Goal: Task Accomplishment & Management: Use online tool/utility

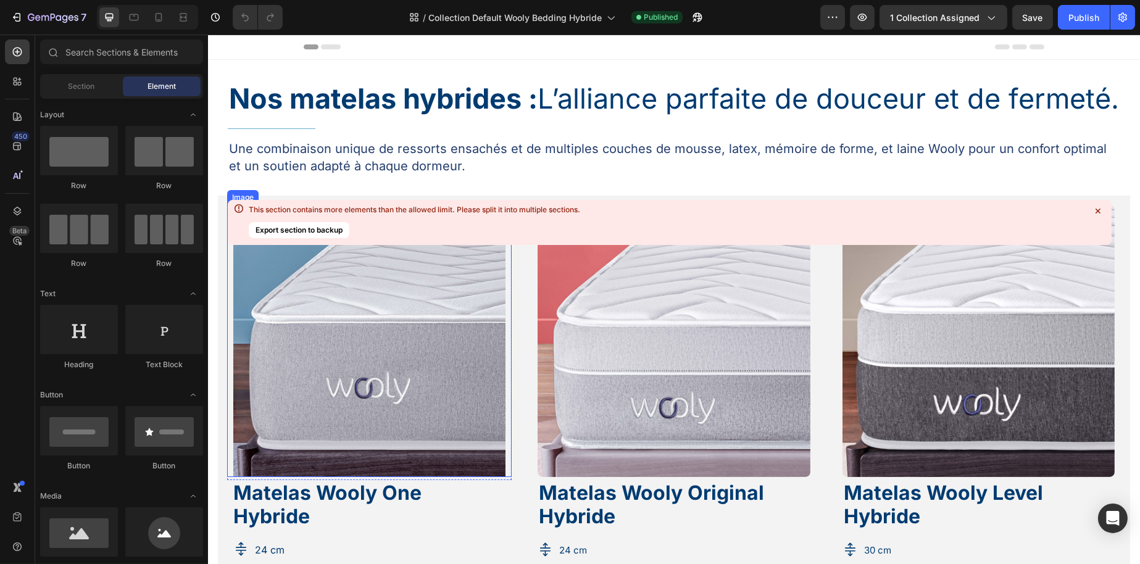
click at [348, 361] on img at bounding box center [369, 341] width 272 height 272
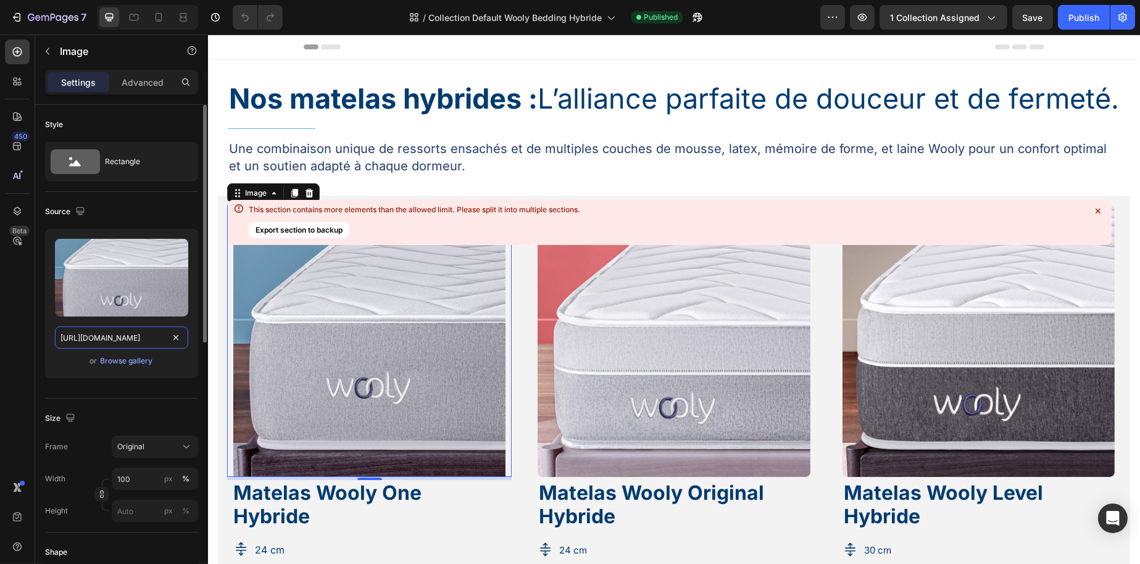
click at [125, 336] on input "[URL][DOMAIN_NAME]" at bounding box center [121, 338] width 133 height 22
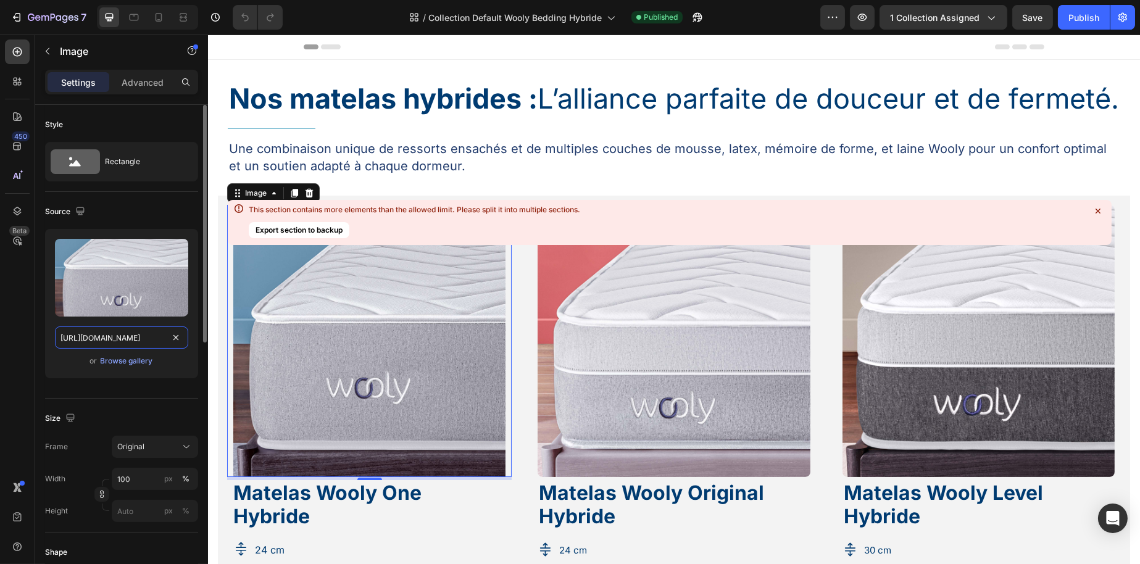
click at [125, 336] on input "[URL][DOMAIN_NAME]" at bounding box center [121, 338] width 133 height 22
click at [159, 332] on input "[URL][DOMAIN_NAME]" at bounding box center [121, 338] width 133 height 22
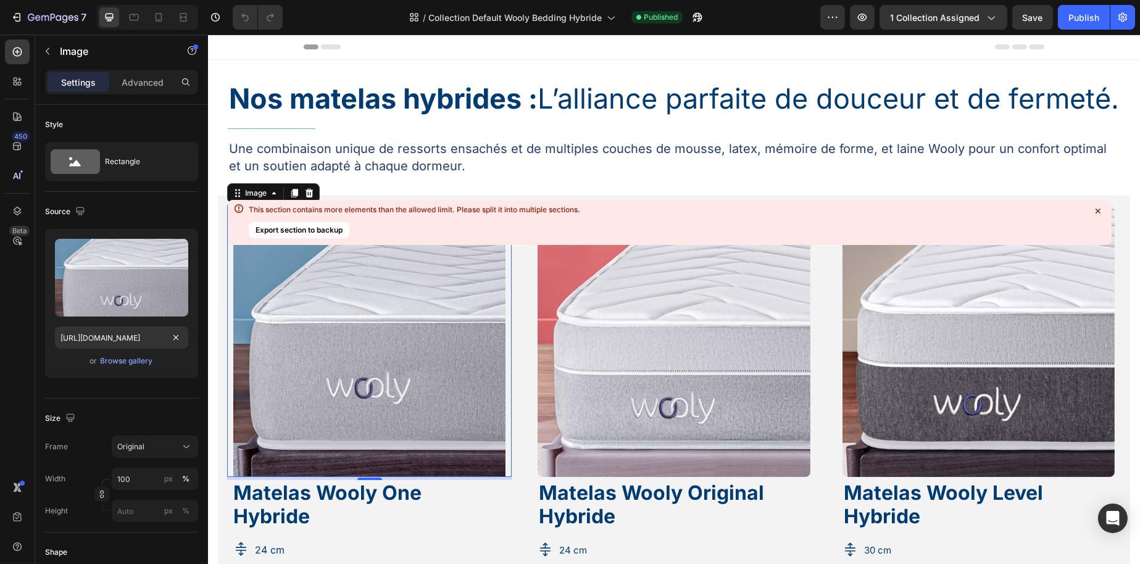
click at [213, 288] on section "Image 5 Row Matelas Wooly One Hybride Heading Row Icon 24 cm Text Block Row Ico…" at bounding box center [673, 531] width 932 height 670
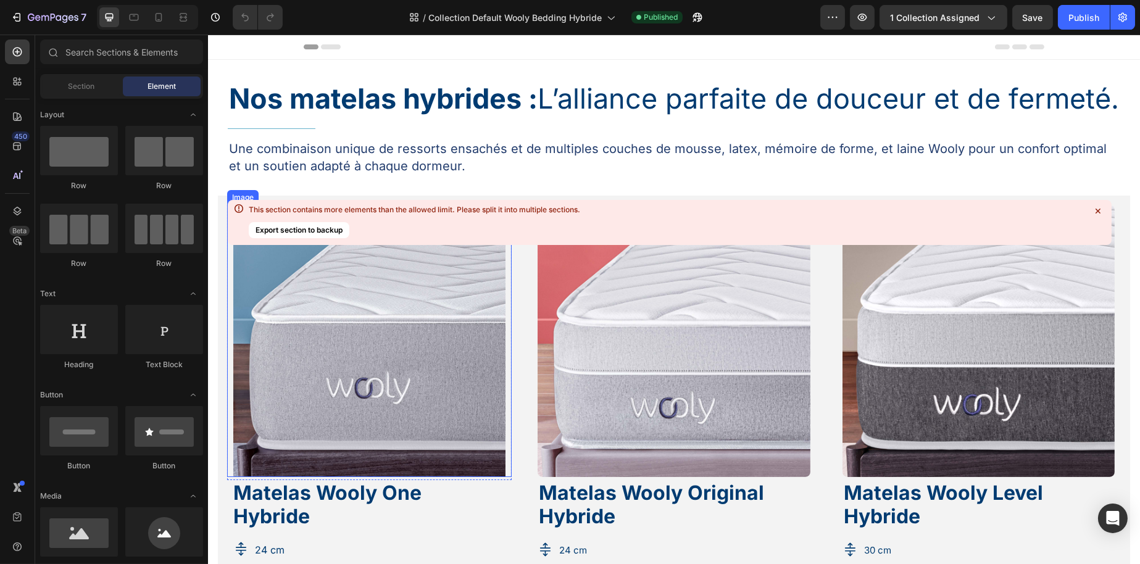
click at [285, 317] on img at bounding box center [369, 341] width 272 height 272
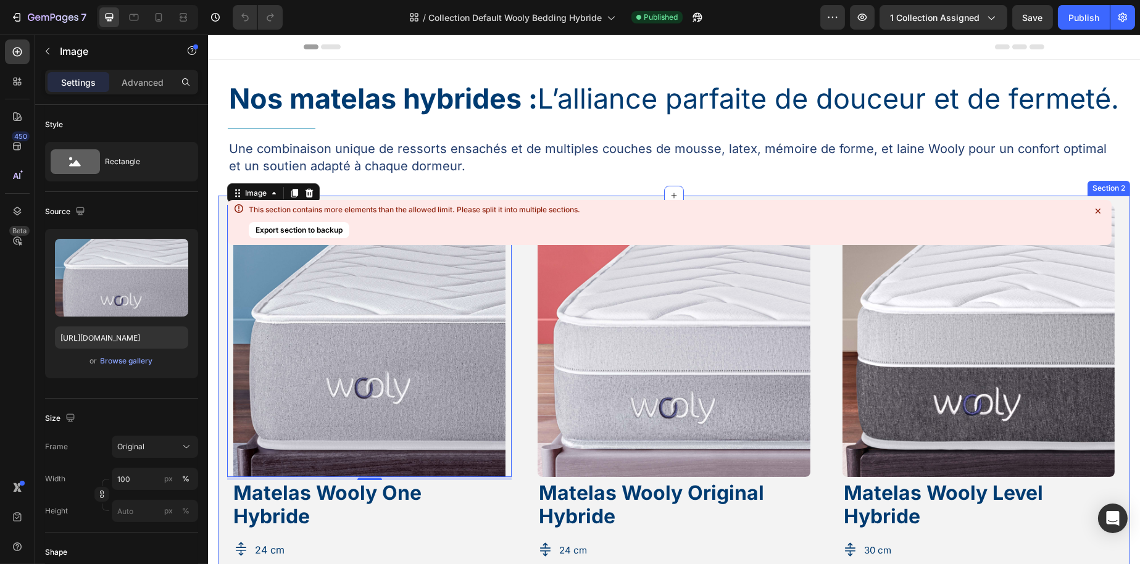
click at [1101, 209] on icon at bounding box center [1098, 211] width 12 height 12
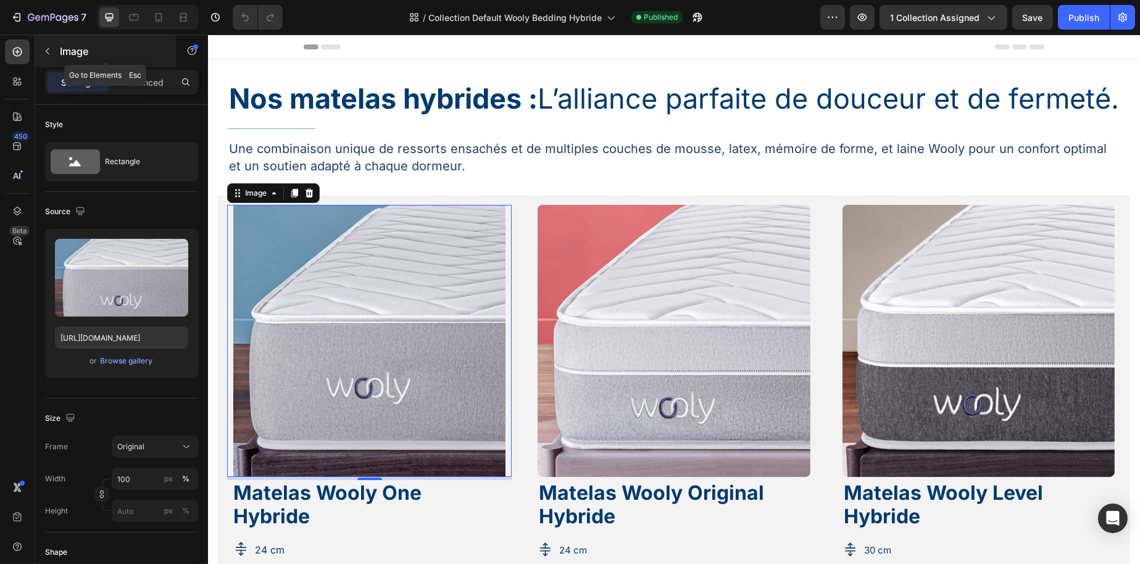
click at [41, 47] on button "button" at bounding box center [48, 51] width 20 height 20
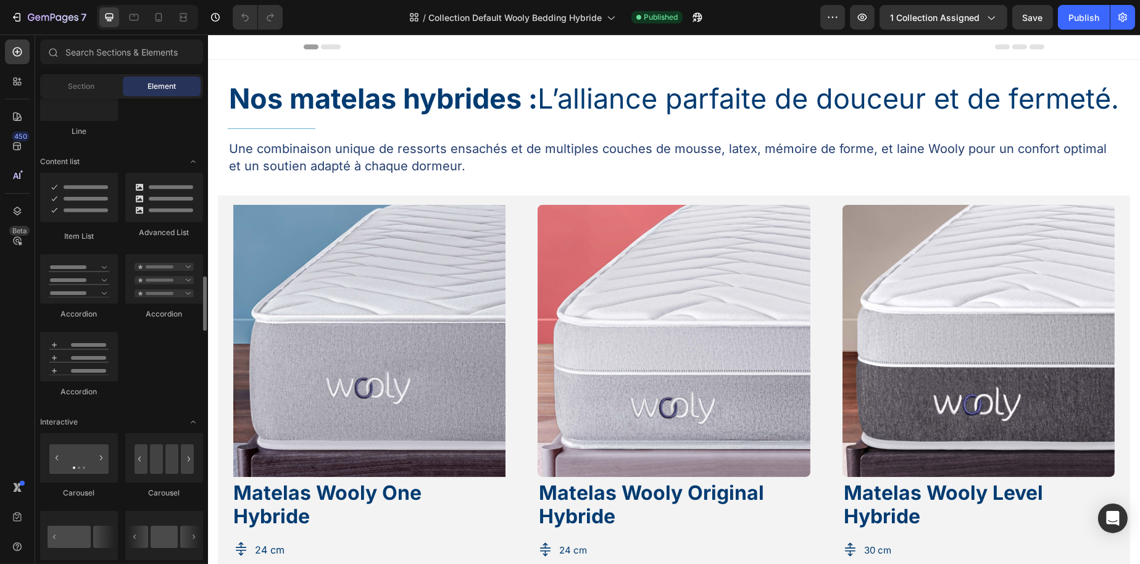
scroll to position [1050, 0]
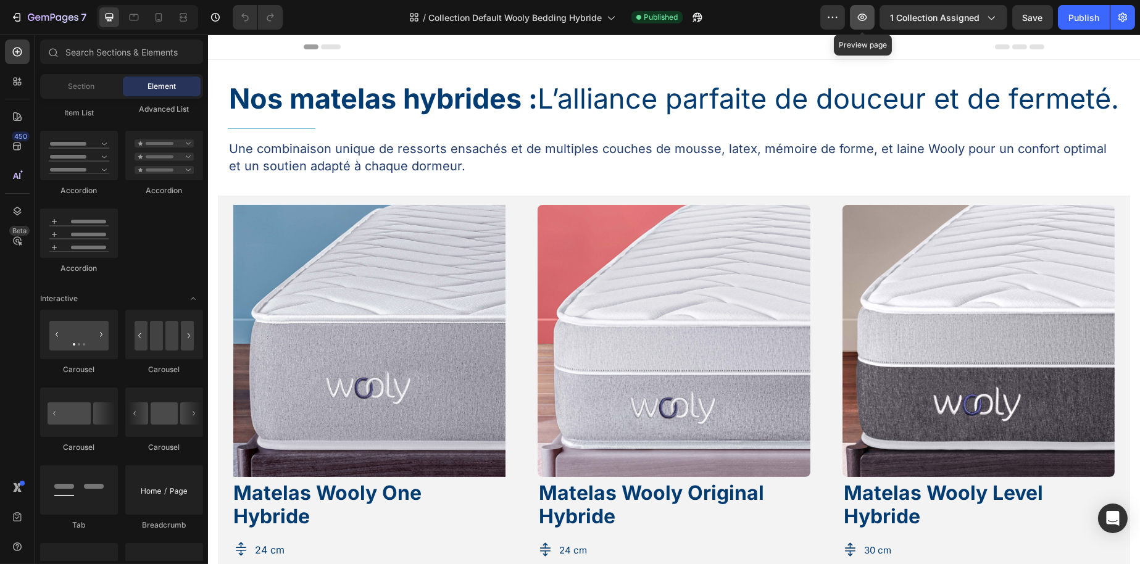
click at [863, 17] on icon "button" at bounding box center [862, 17] width 9 height 7
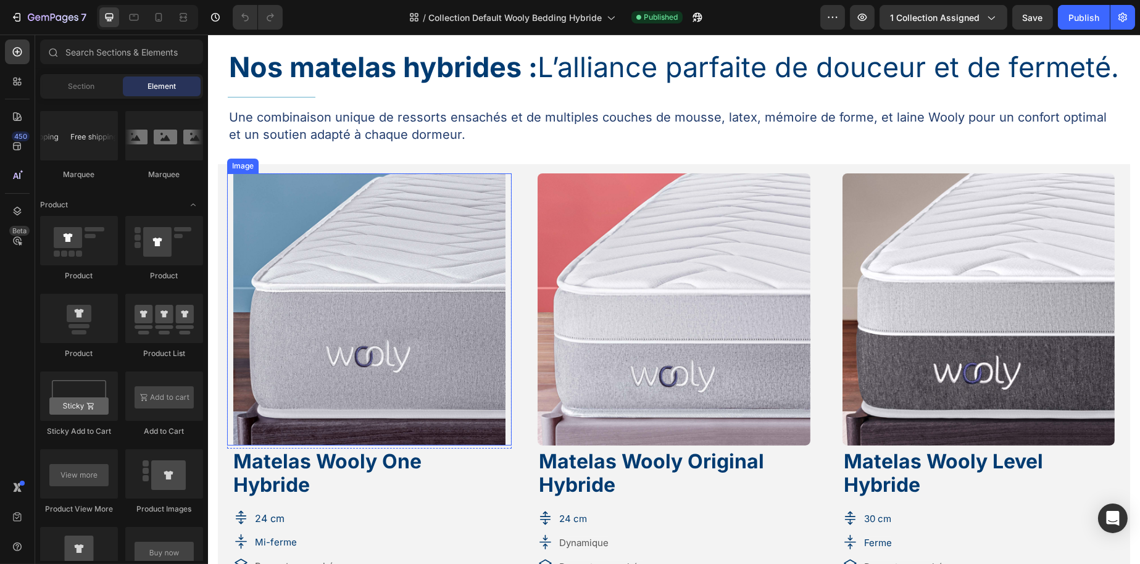
scroll to position [62, 0]
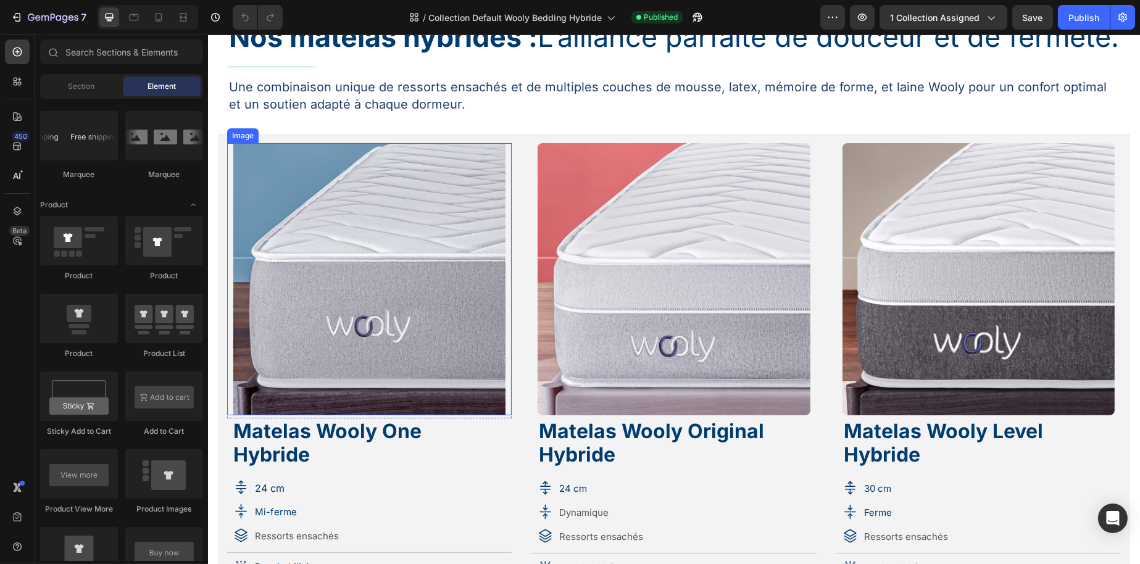
click at [330, 325] on img at bounding box center [369, 279] width 272 height 272
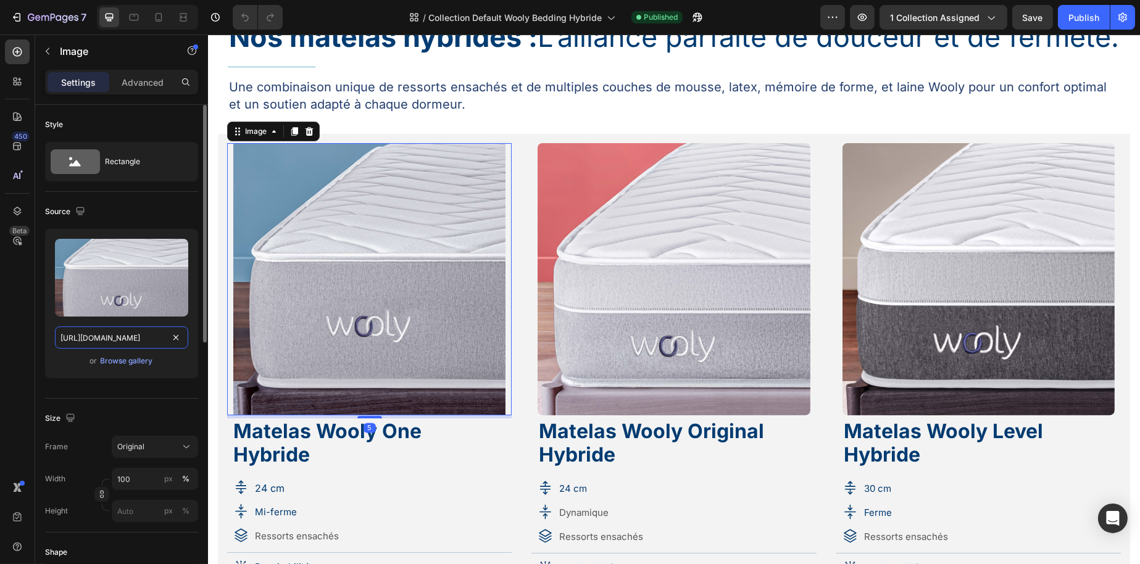
click at [128, 343] on input "[URL][DOMAIN_NAME]" at bounding box center [121, 338] width 133 height 22
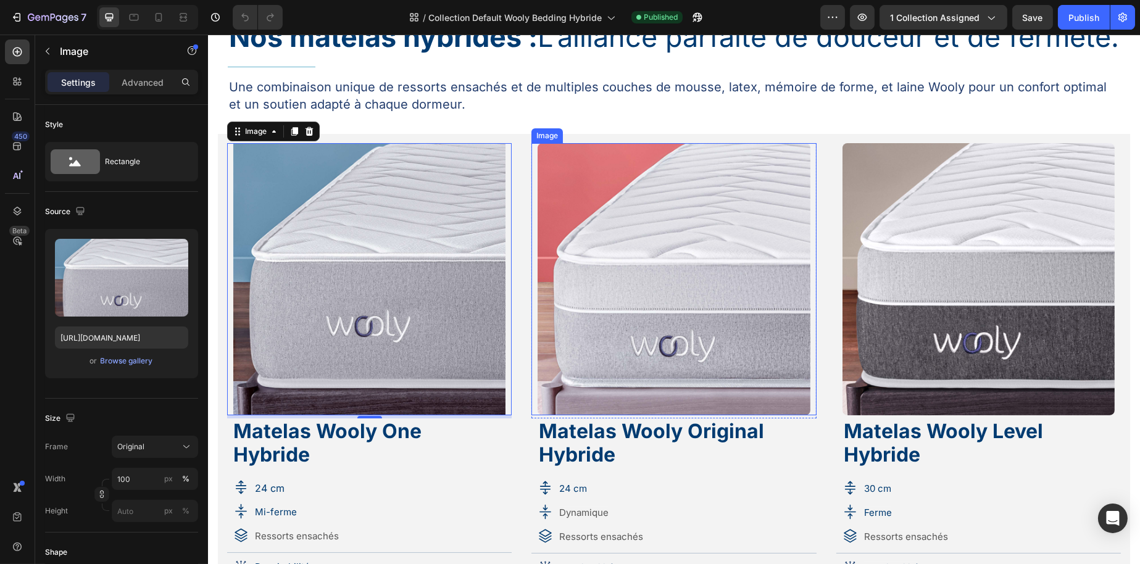
click at [719, 295] on img at bounding box center [673, 279] width 272 height 272
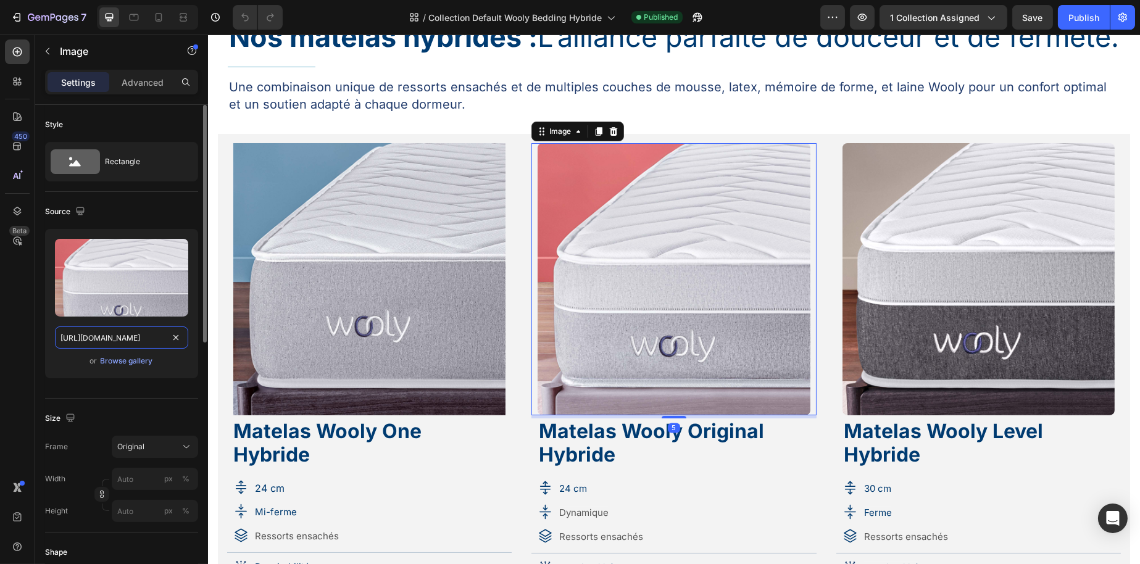
click at [118, 332] on input "[URL][DOMAIN_NAME]" at bounding box center [121, 338] width 133 height 22
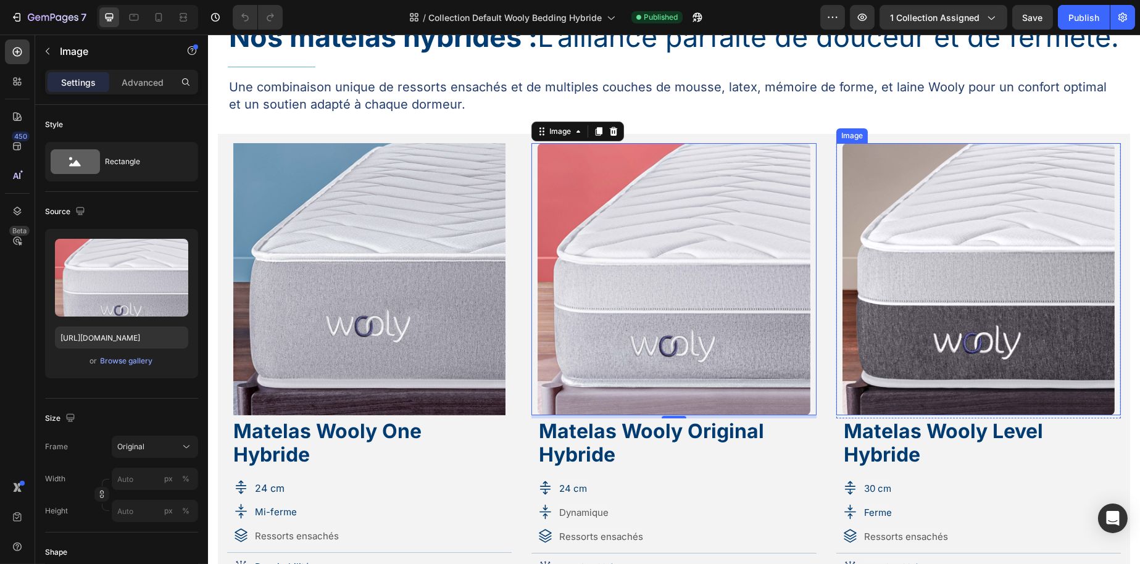
click at [876, 218] on img at bounding box center [978, 279] width 272 height 272
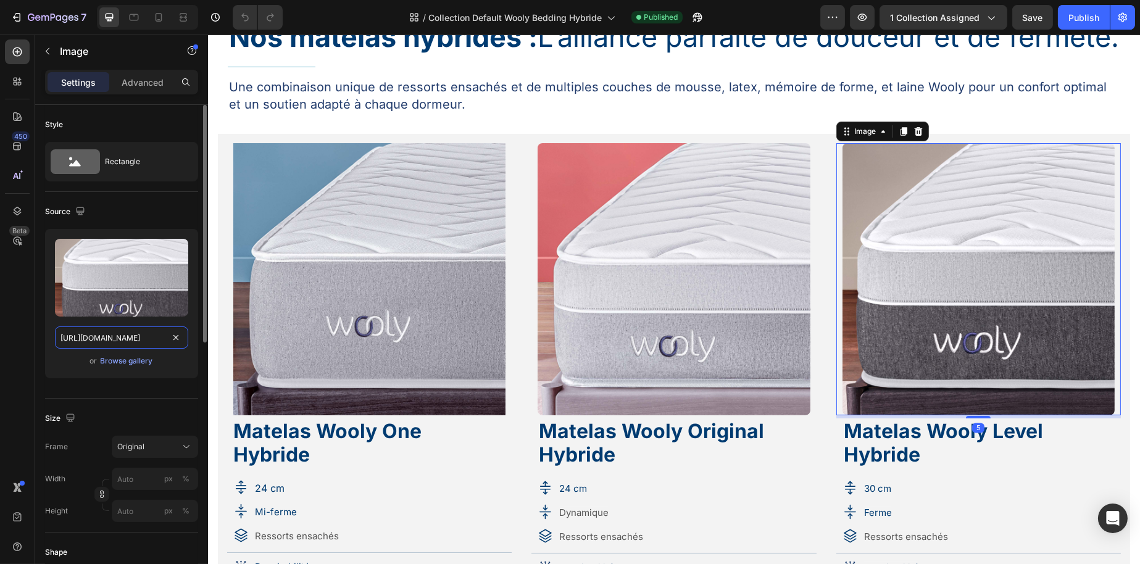
click at [109, 331] on input "[URL][DOMAIN_NAME]" at bounding box center [121, 338] width 133 height 22
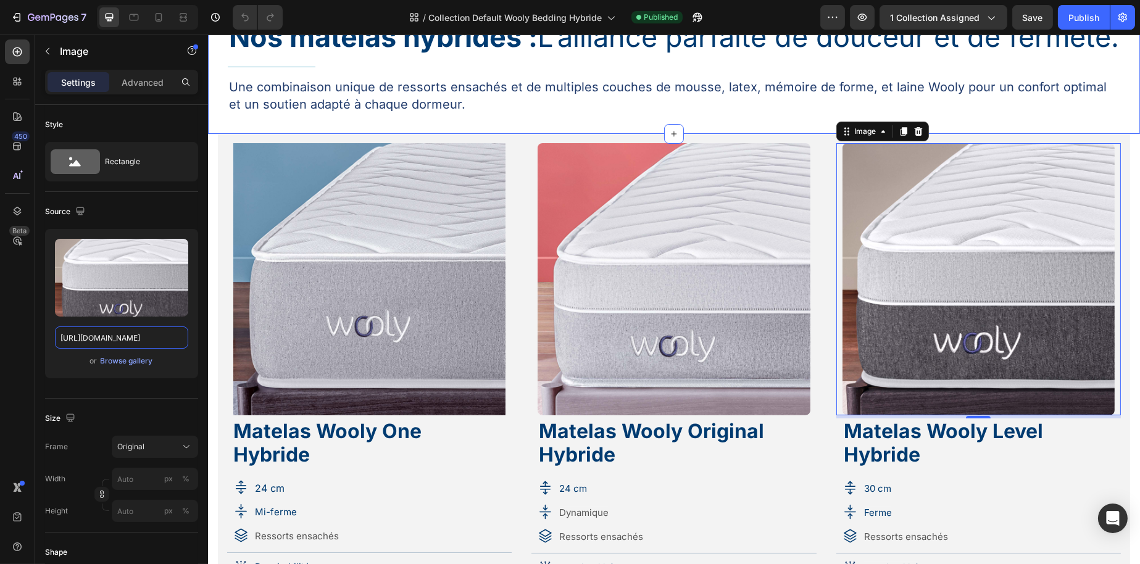
scroll to position [0, 0]
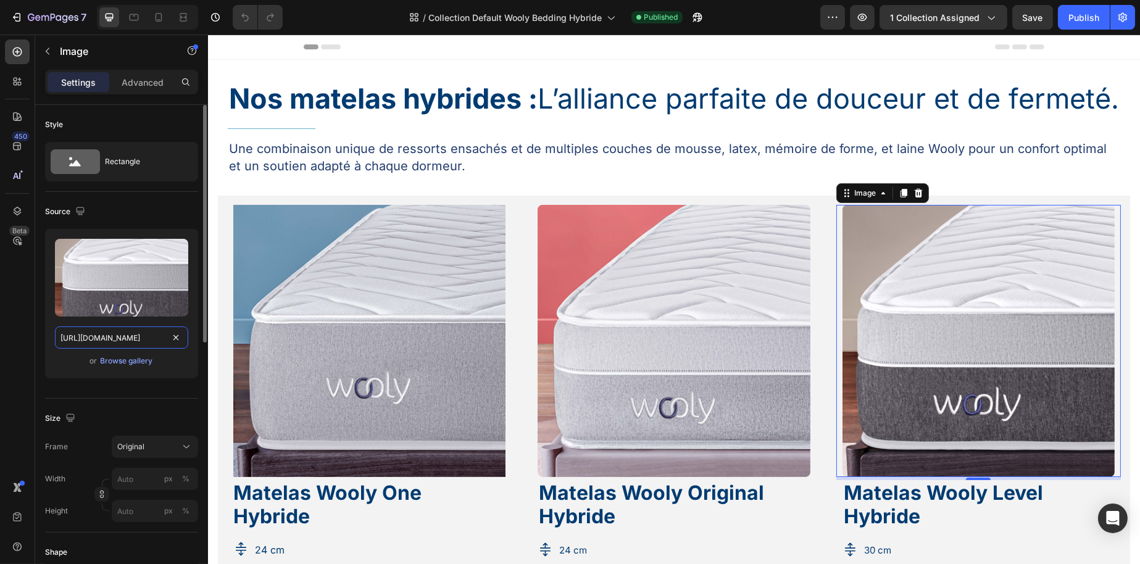
click at [140, 340] on input "[URL][DOMAIN_NAME]" at bounding box center [121, 338] width 133 height 22
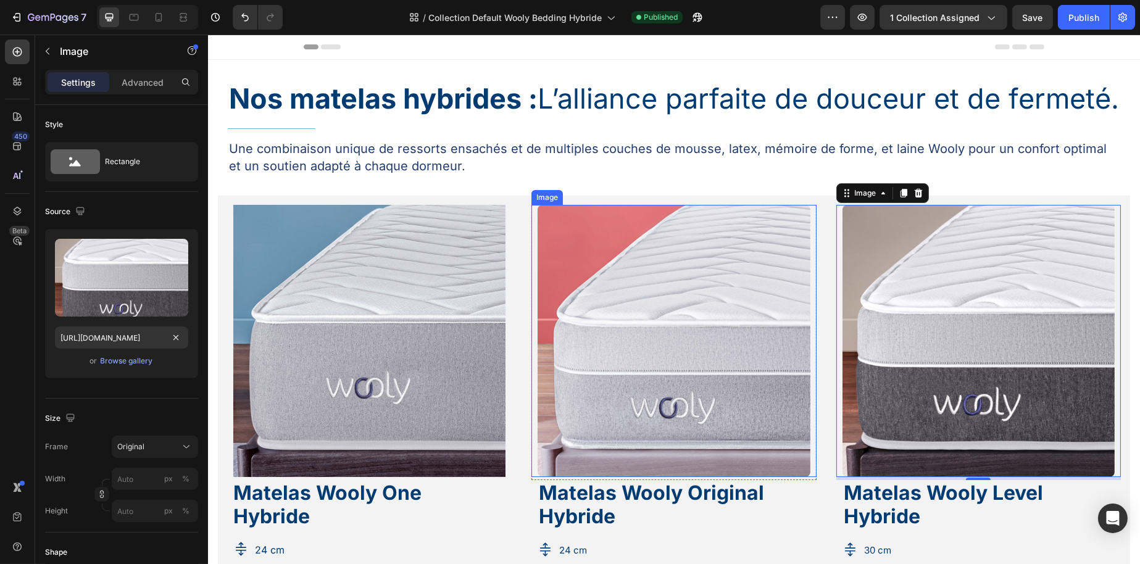
click at [737, 384] on img at bounding box center [673, 341] width 272 height 272
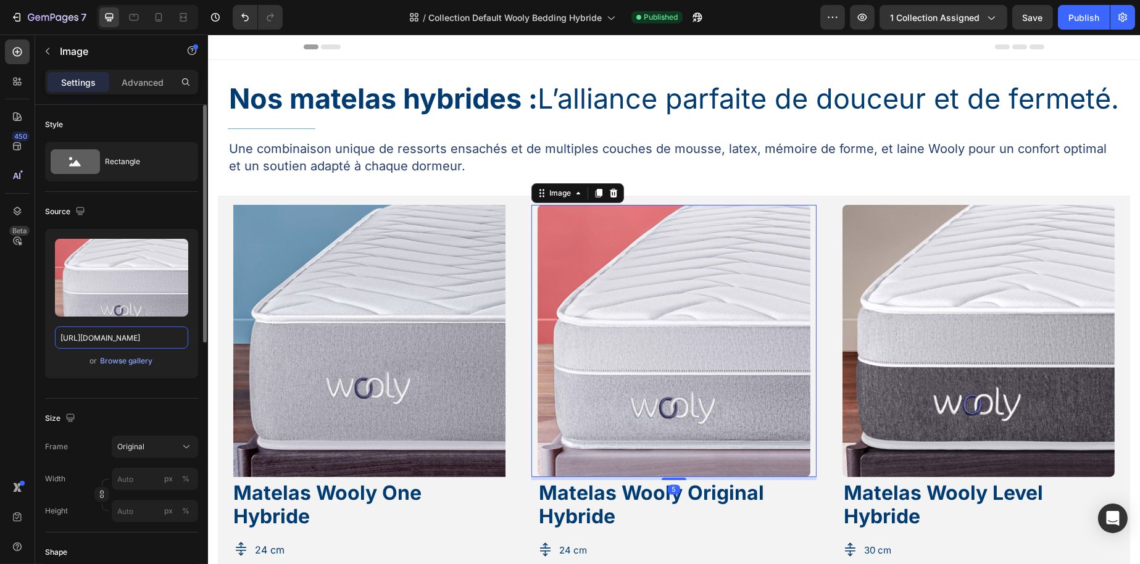
click at [124, 343] on input "[URL][DOMAIN_NAME]" at bounding box center [121, 338] width 133 height 22
click at [123, 343] on input "[URL][DOMAIN_NAME]" at bounding box center [121, 338] width 133 height 22
click at [140, 343] on input "[URL][DOMAIN_NAME]" at bounding box center [121, 338] width 133 height 22
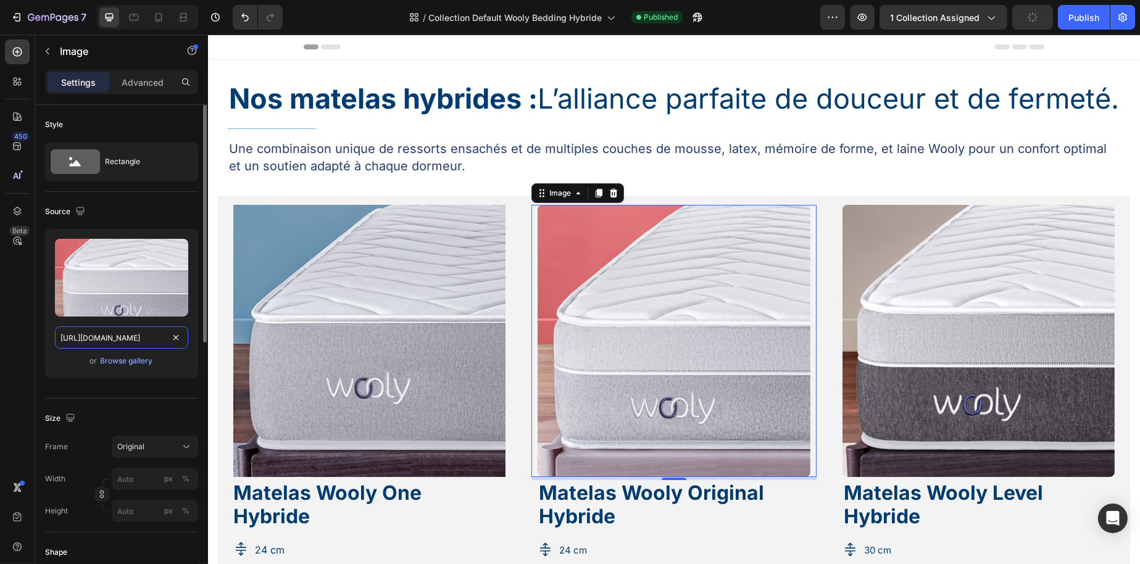
click at [140, 343] on input "[URL][DOMAIN_NAME]" at bounding box center [121, 338] width 133 height 22
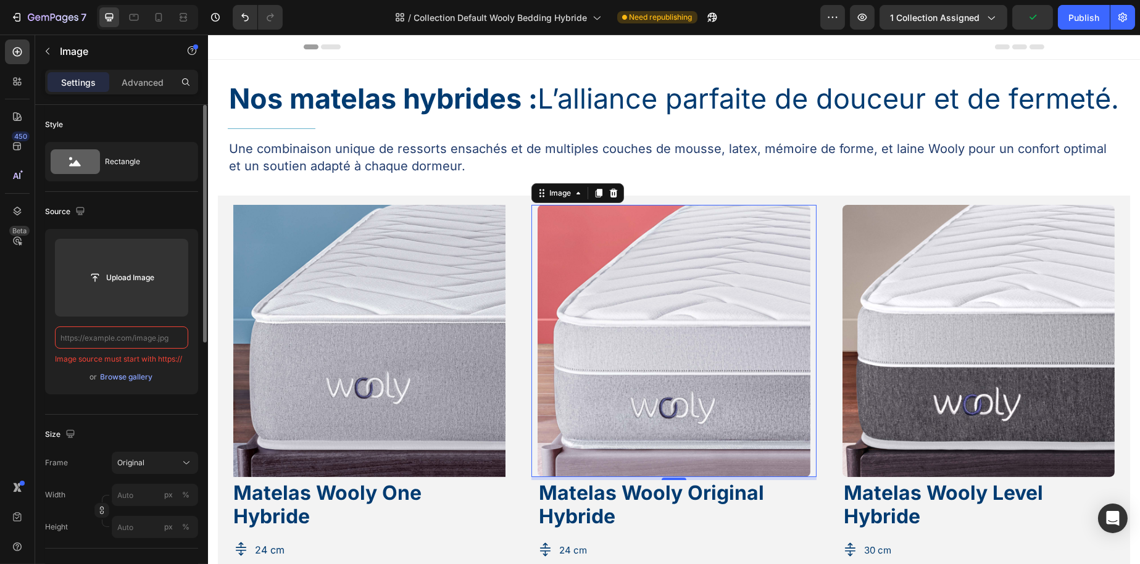
paste input "[URL][DOMAIN_NAME]"
type input "[URL][DOMAIN_NAME]"
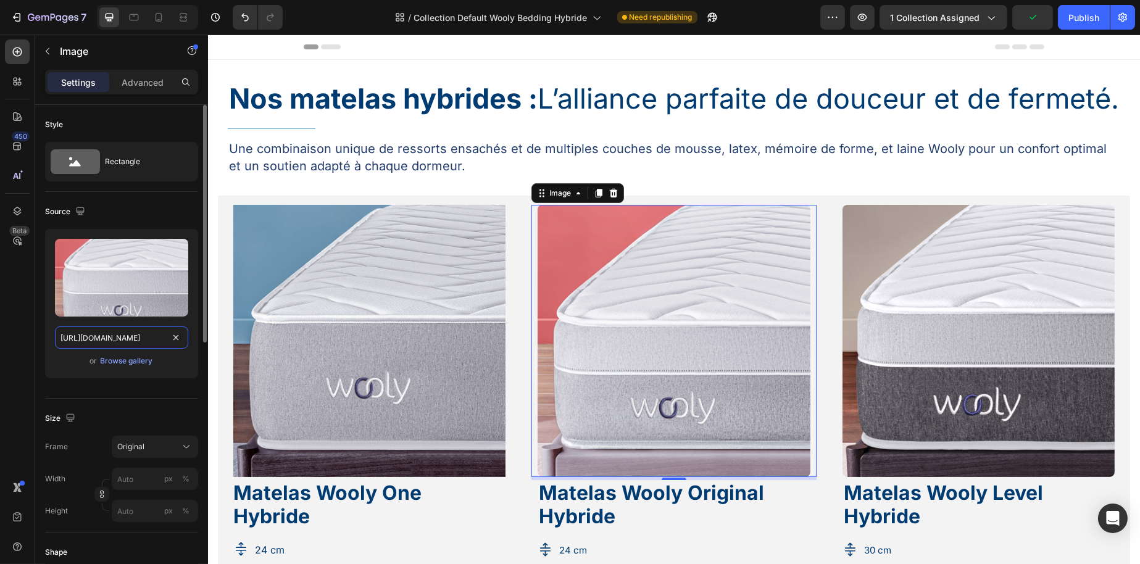
scroll to position [0, 67]
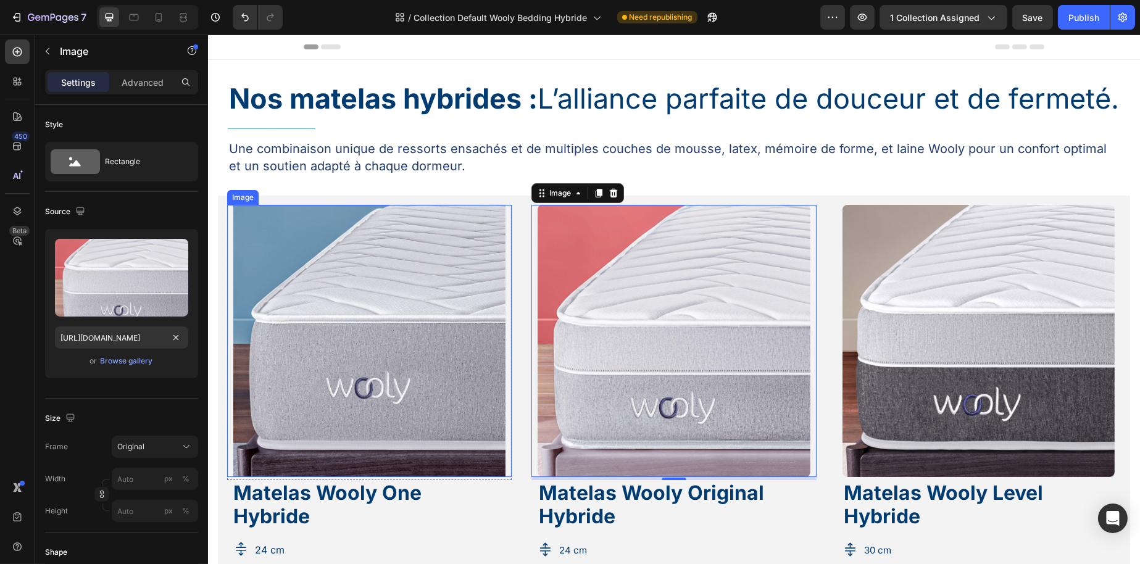
click at [430, 361] on img at bounding box center [369, 341] width 272 height 272
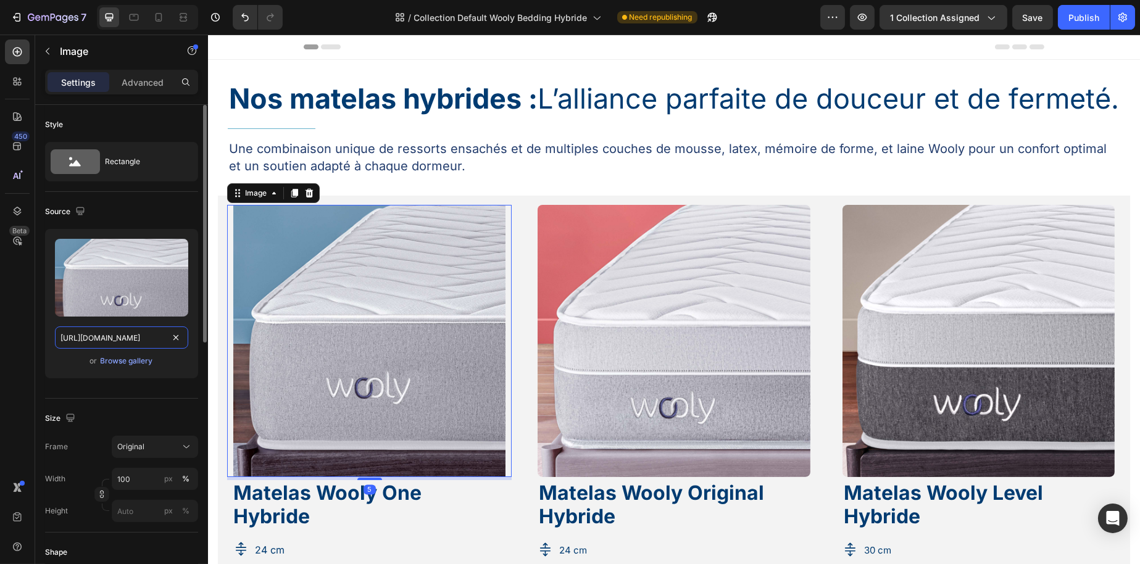
click at [138, 329] on input "[URL][DOMAIN_NAME]" at bounding box center [121, 338] width 133 height 22
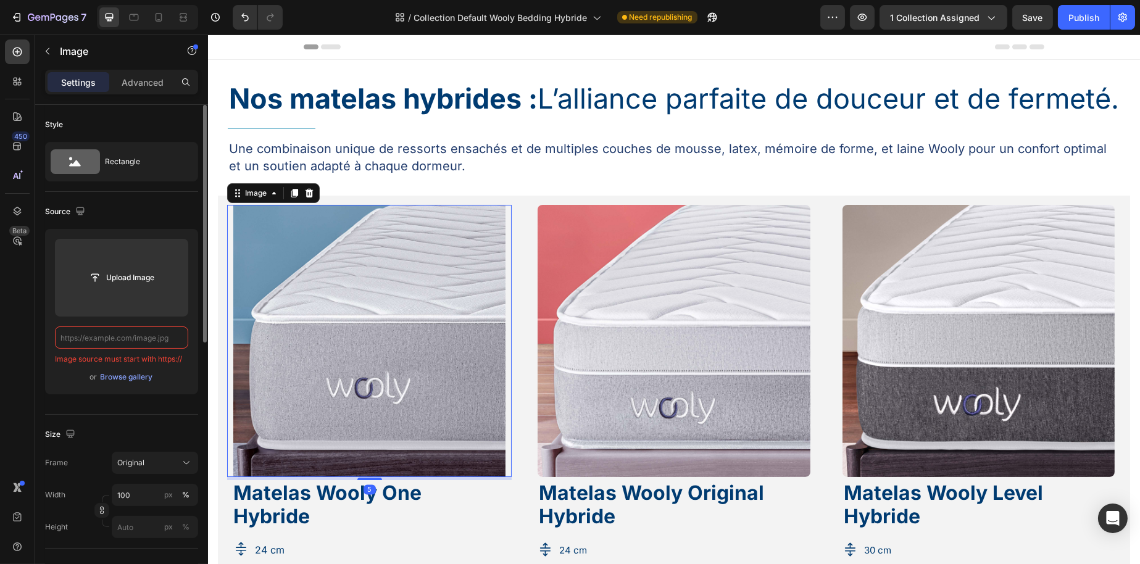
paste input "[URL][DOMAIN_NAME]"
type input "[URL][DOMAIN_NAME]"
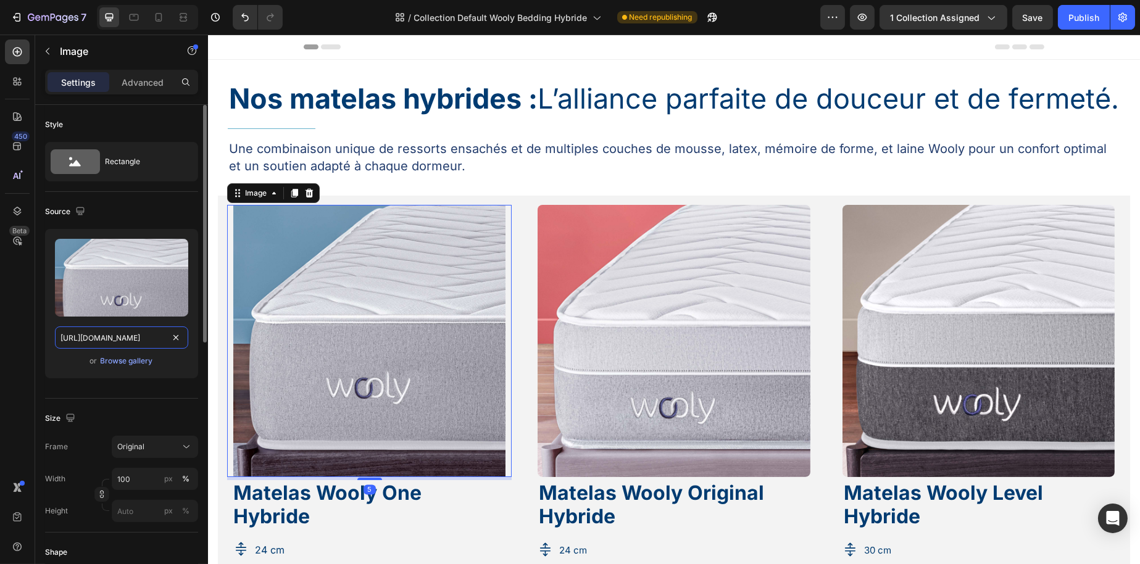
scroll to position [0, 222]
click at [107, 354] on div "or Browse gallery" at bounding box center [121, 361] width 133 height 15
click at [116, 360] on div "Browse gallery" at bounding box center [127, 361] width 52 height 11
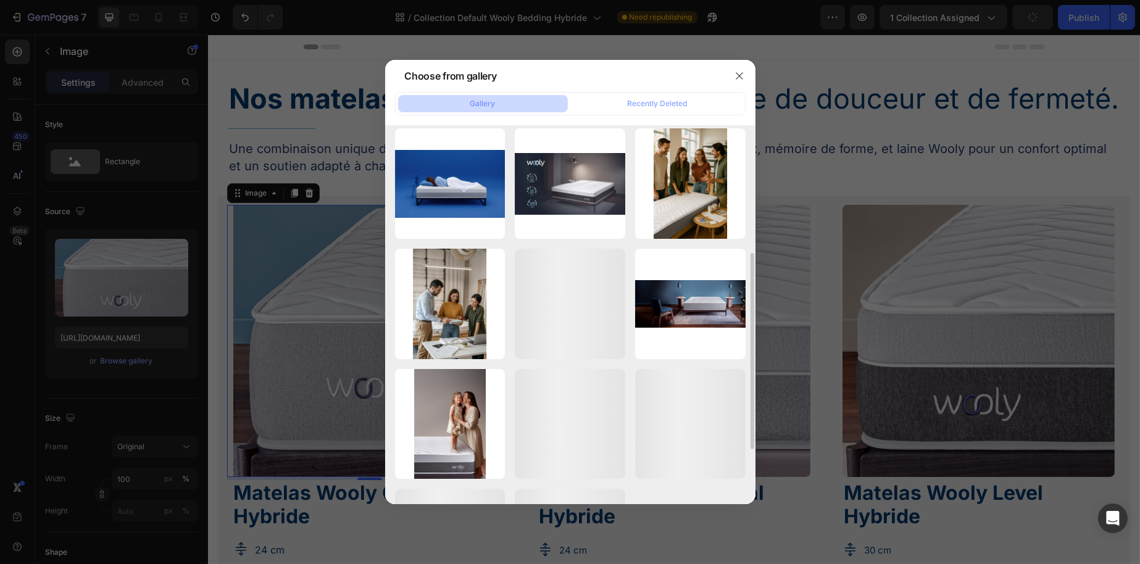
scroll to position [351, 0]
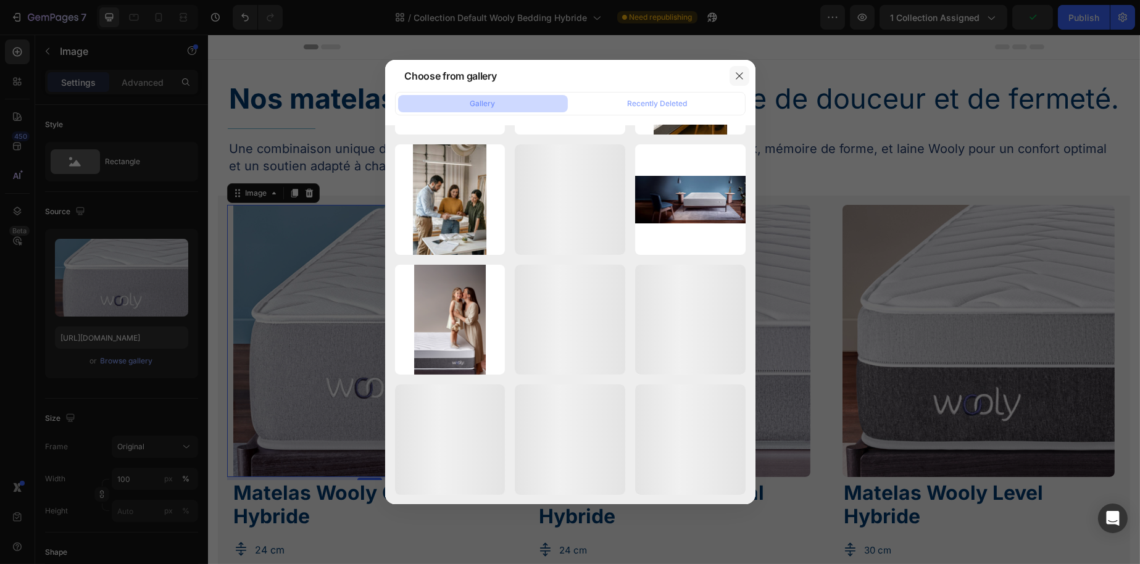
click at [741, 71] on icon "button" at bounding box center [740, 76] width 10 height 10
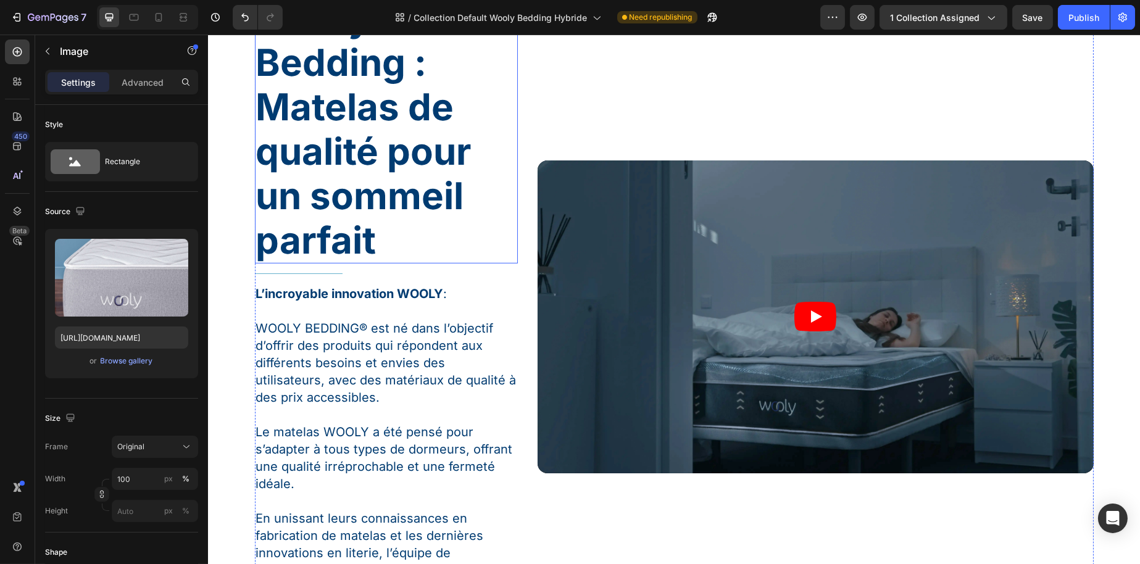
scroll to position [1111, 0]
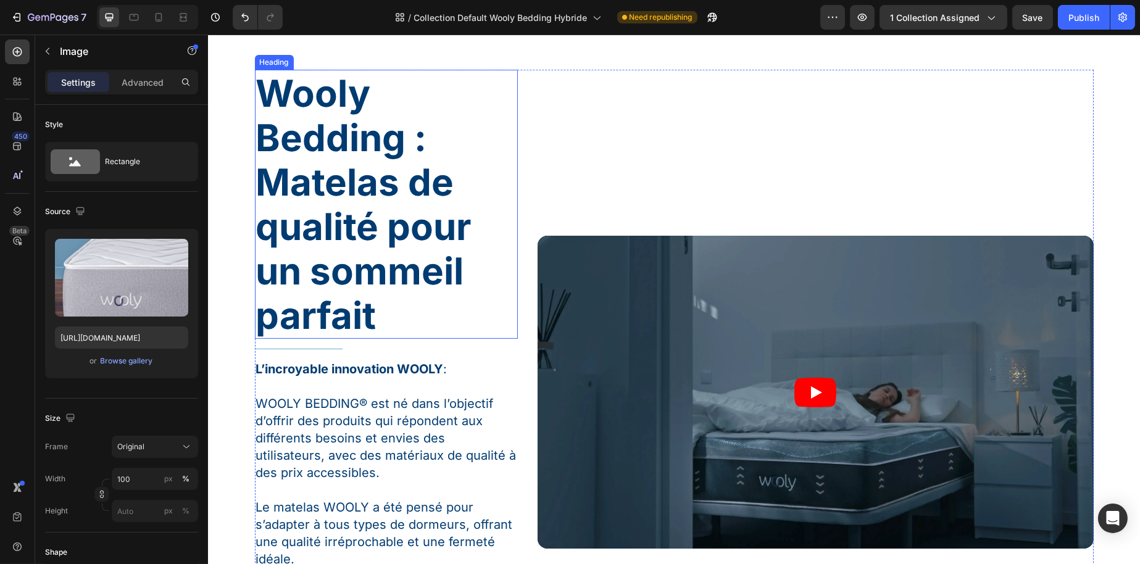
click at [409, 246] on h3 "Wooly Bedding : Matelas de qualité pour un sommeil parfait" at bounding box center [385, 204] width 263 height 269
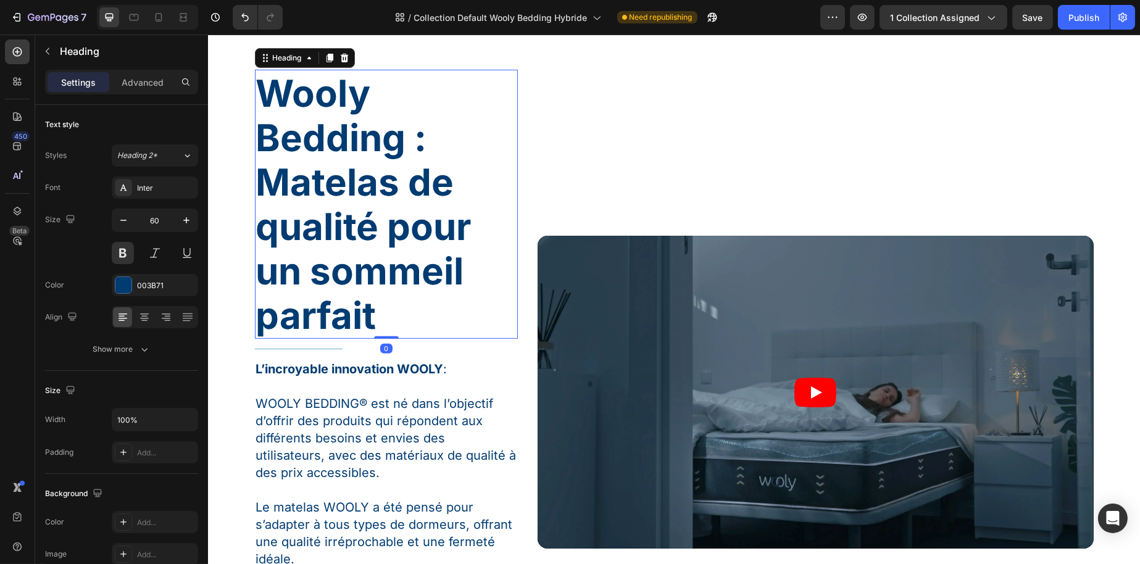
click at [325, 209] on h3 "Wooly Bedding : Matelas de qualité pour un sommeil parfait" at bounding box center [385, 204] width 263 height 269
click at [325, 209] on p "Wooly Bedding : Matelas de qualité pour un sommeil parfait" at bounding box center [386, 204] width 261 height 267
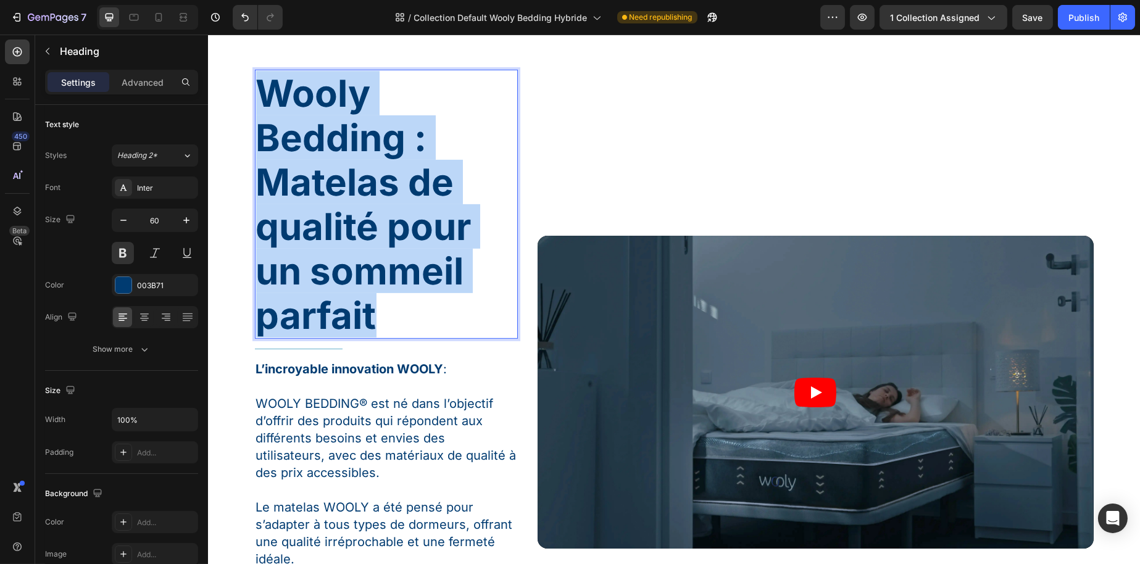
click at [325, 209] on p "Wooly Bedding : Matelas de qualité pour un sommeil parfait" at bounding box center [386, 204] width 261 height 267
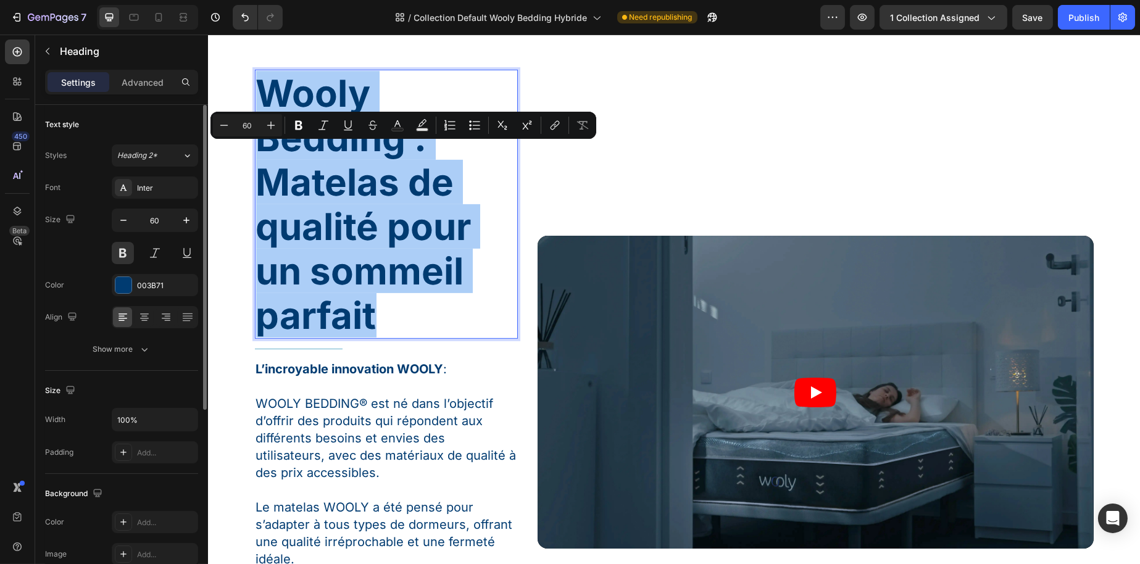
click at [162, 206] on div "Font Inter Size 60 Color 003B71 Align Show more" at bounding box center [121, 269] width 153 height 184
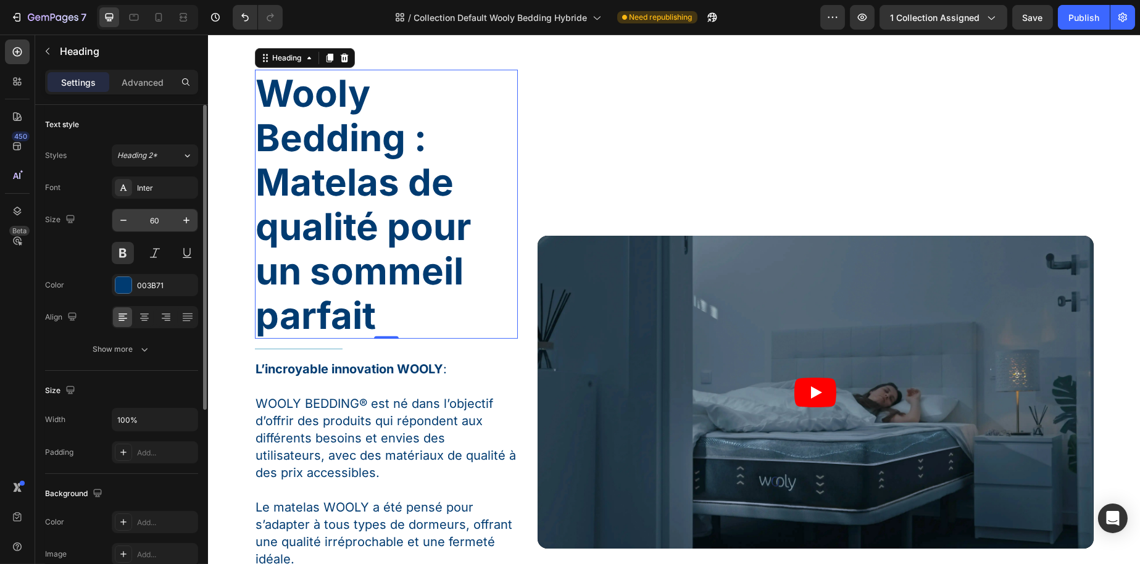
click at [162, 215] on input "60" at bounding box center [155, 220] width 41 height 22
type input "48"
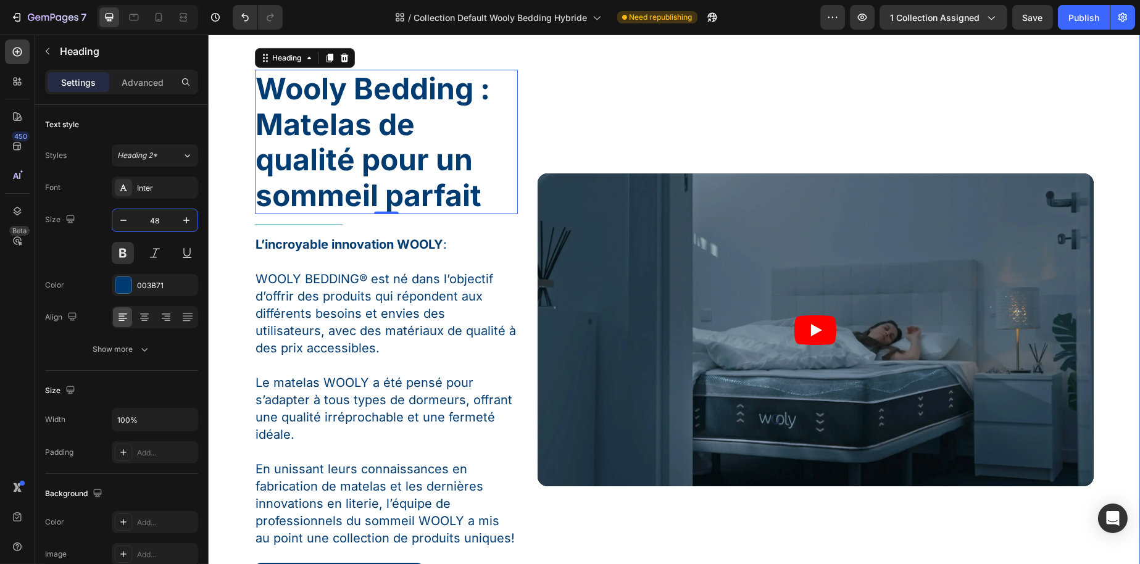
click at [401, 109] on div "Wooly Bedding : Matelas de qualité pour un sommeil parfait Heading 0 Title Line…" at bounding box center [673, 335] width 932 height 669
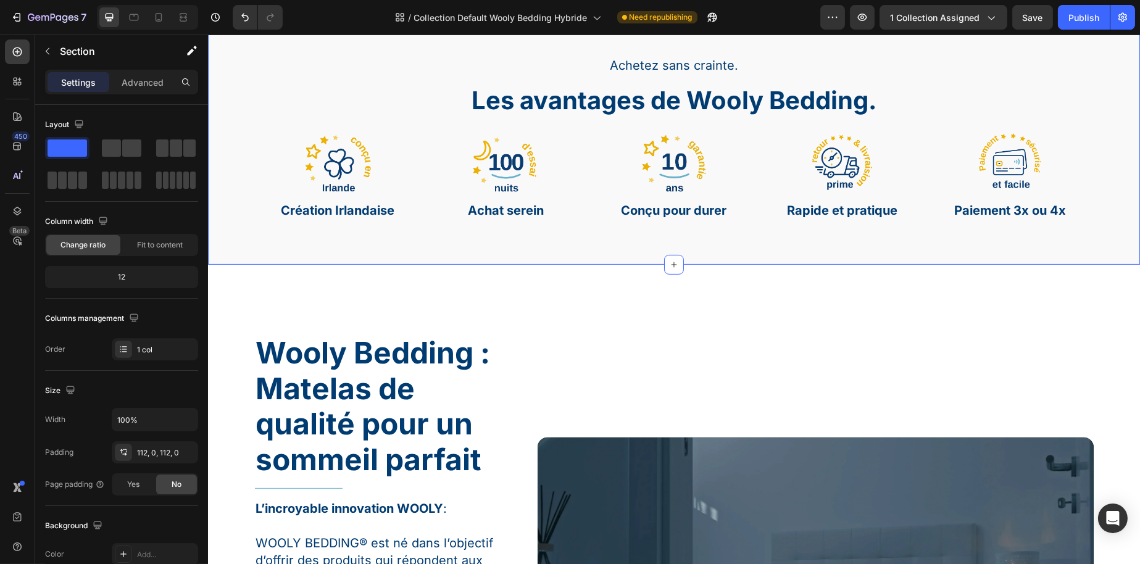
scroll to position [0, 0]
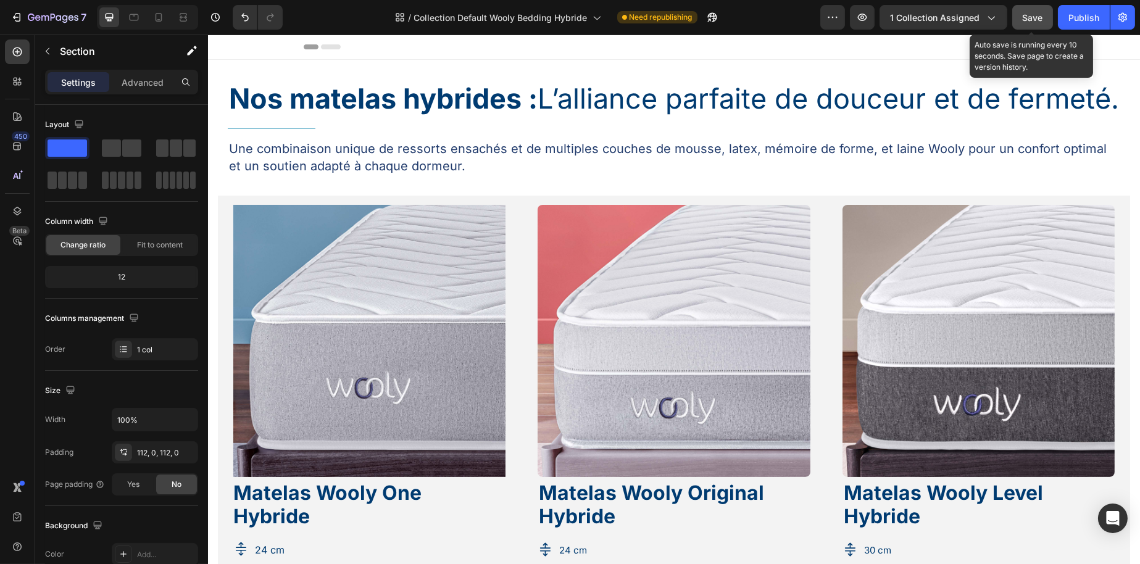
click at [1035, 17] on span "Save" at bounding box center [1033, 17] width 20 height 10
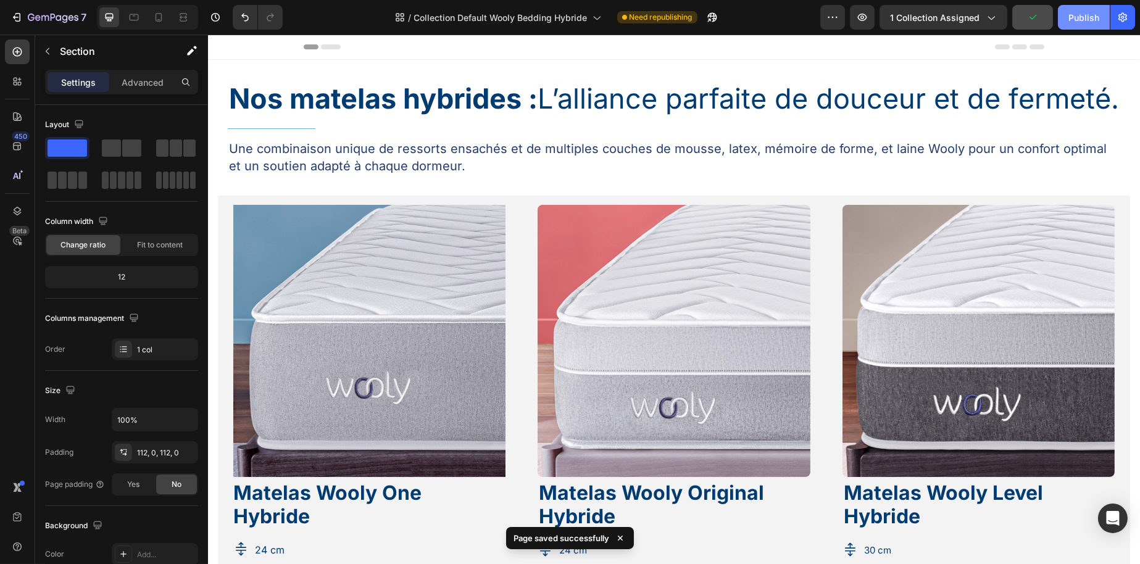
click at [1079, 18] on div "Publish" at bounding box center [1084, 17] width 31 height 13
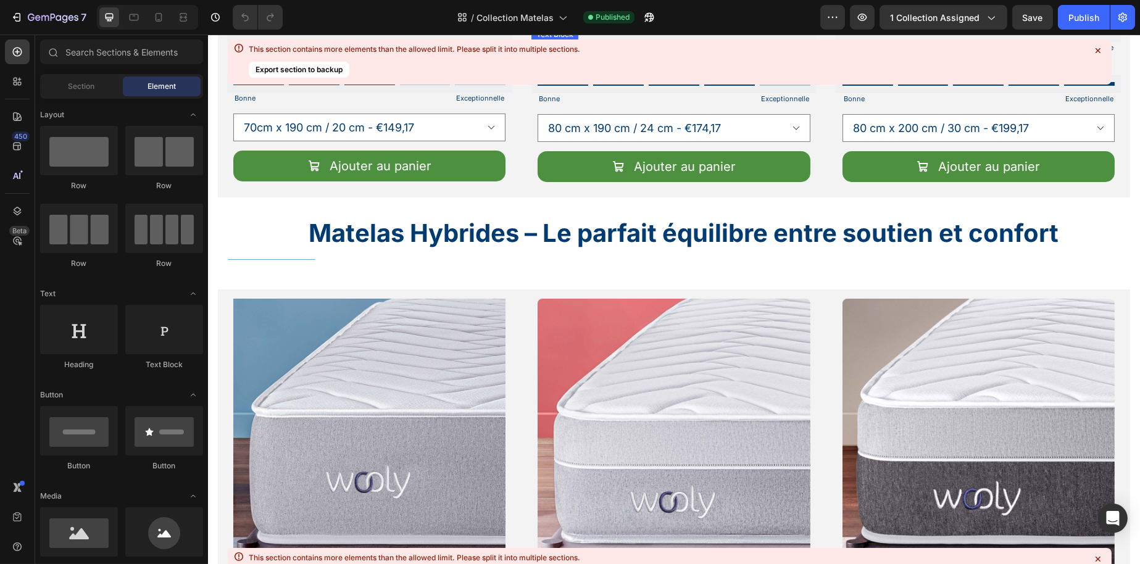
scroll to position [617, 0]
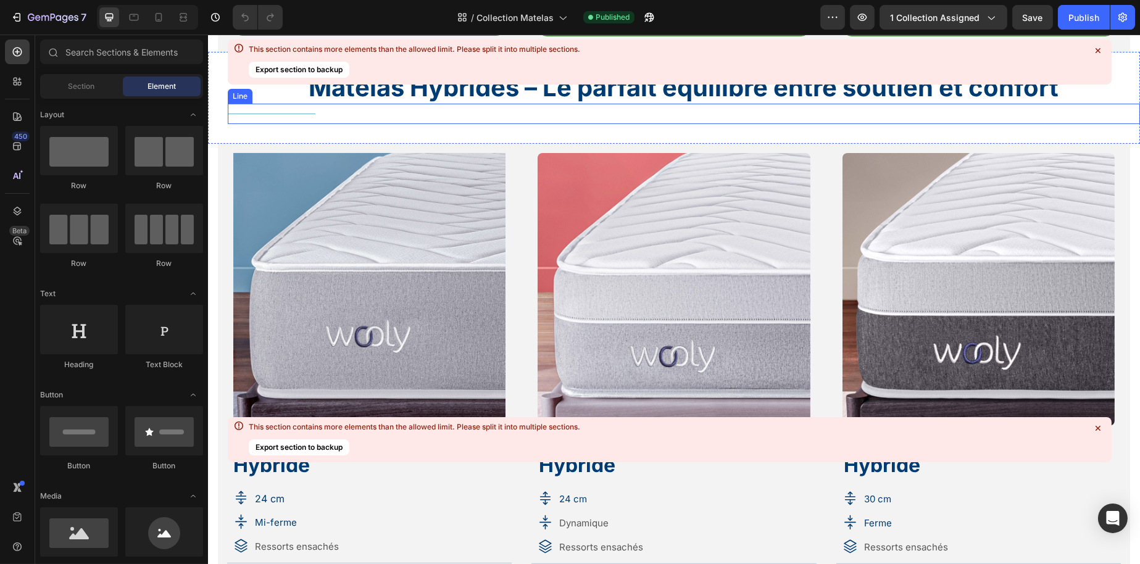
click at [388, 104] on h2 "Matelas Hybrides – Le parfait équilibre entre soutien et confort" at bounding box center [683, 88] width 912 height 32
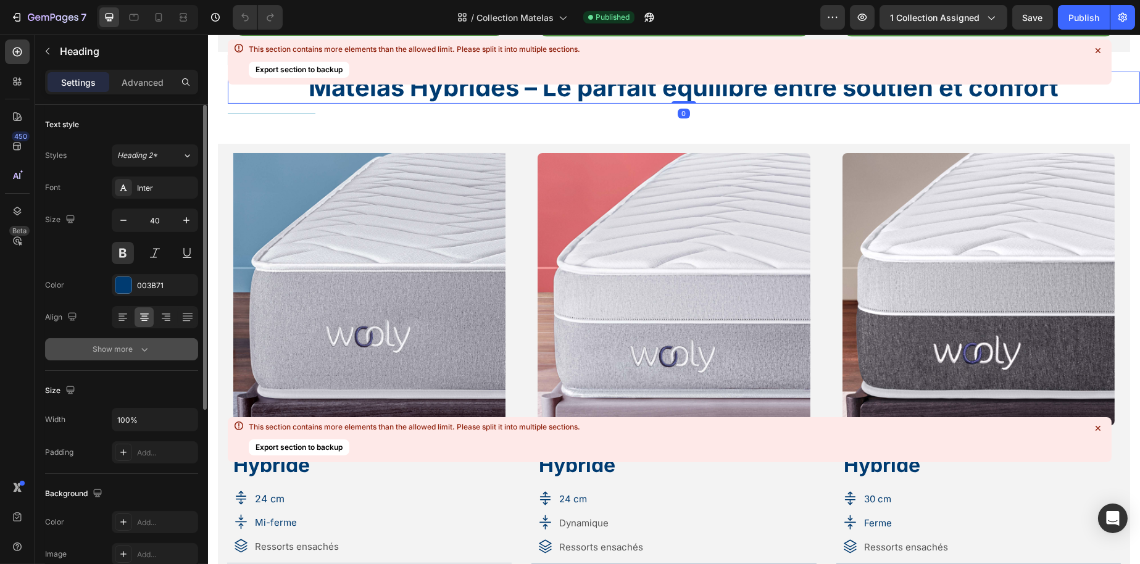
scroll to position [123, 0]
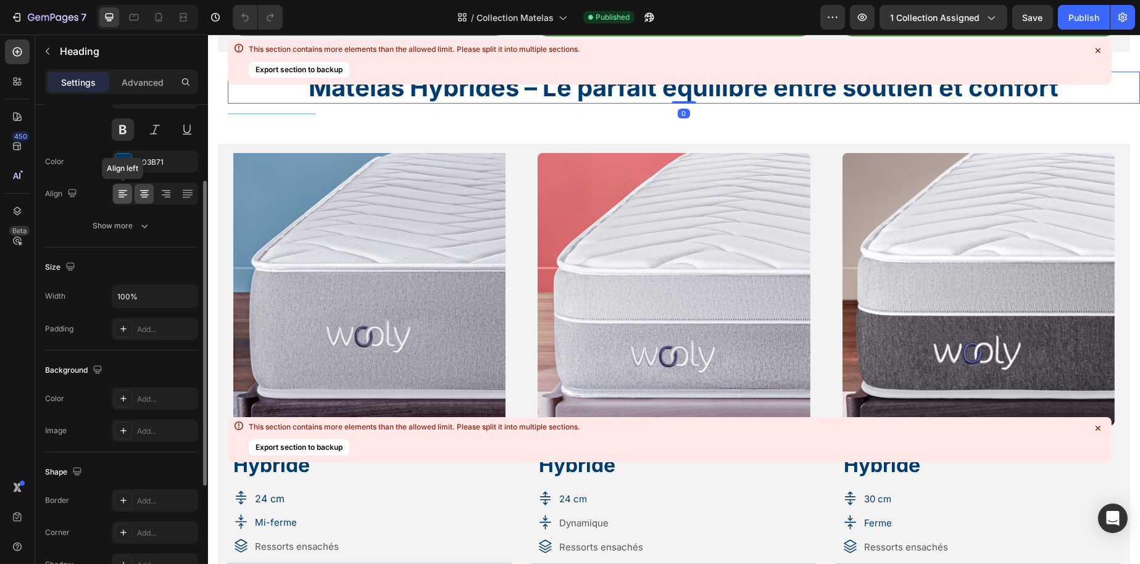
click at [120, 196] on icon at bounding box center [123, 194] width 12 height 12
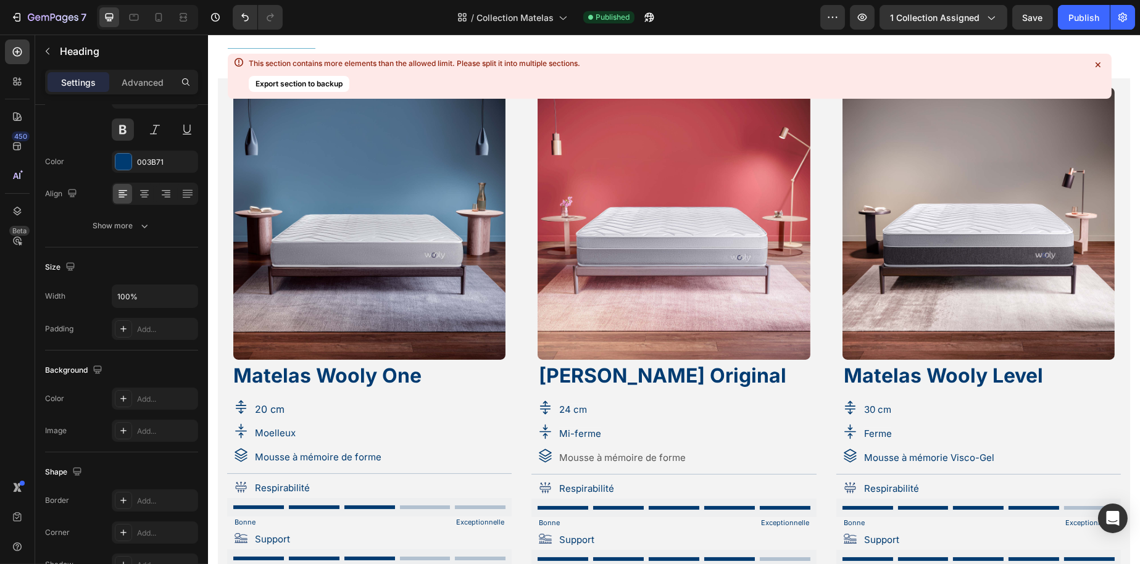
scroll to position [62, 0]
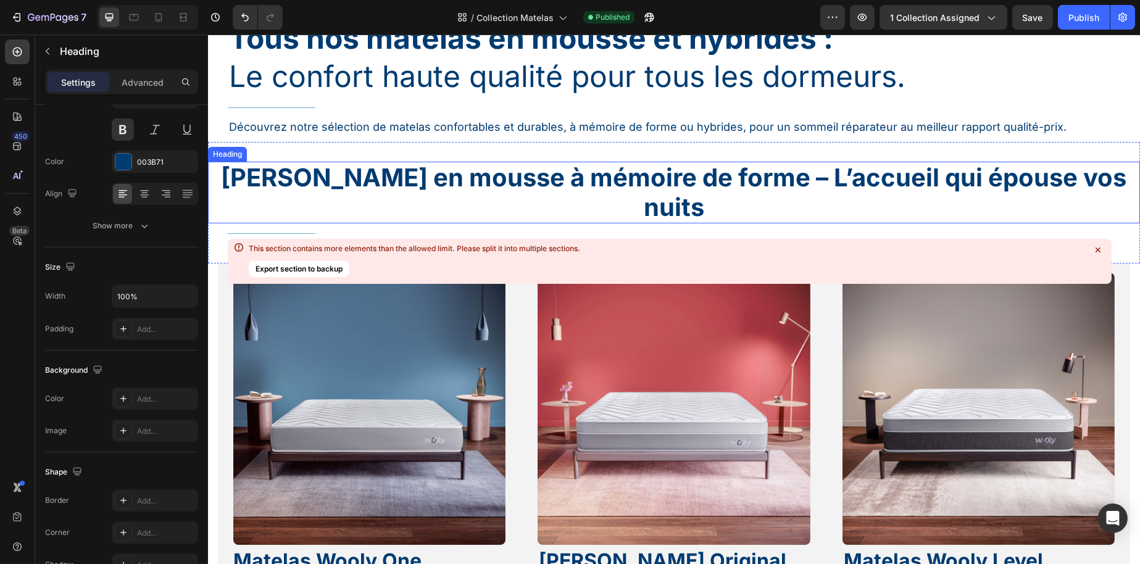
click at [291, 175] on h2 "Matelas en mousse à mémoire de forme – L’accueil qui épouse vos nuits" at bounding box center [673, 193] width 932 height 62
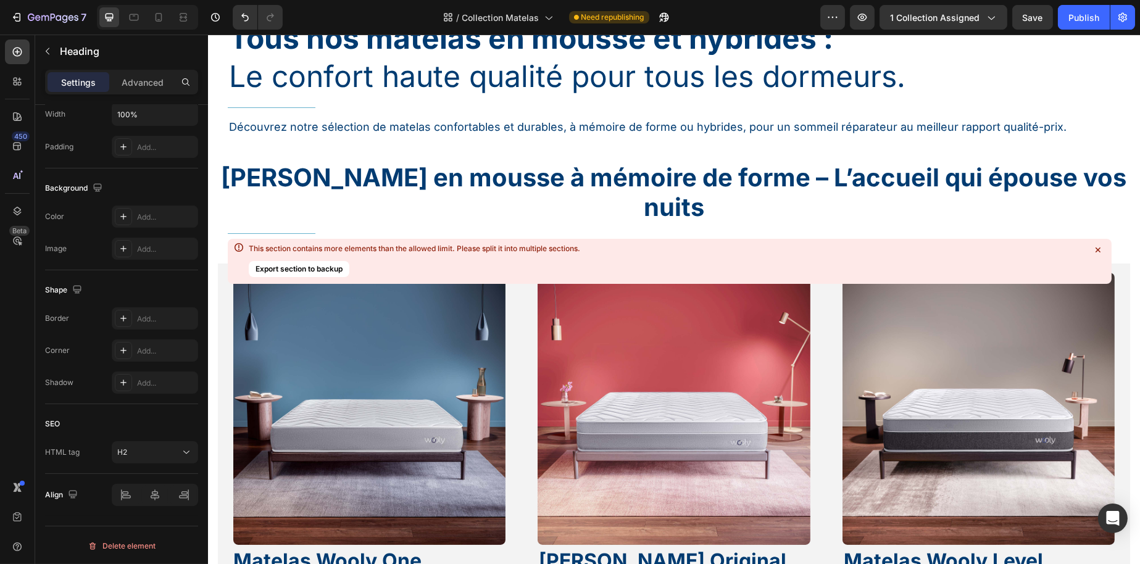
click at [264, 180] on h2 "Matelas en mousse à mémoire de forme – L’accueil qui épouse vos nuits" at bounding box center [673, 193] width 932 height 62
click at [244, 147] on div "Matelas en mousse à mémoire de forme – L’accueil qui épouse vos nuits Heading T…" at bounding box center [673, 203] width 932 height 122
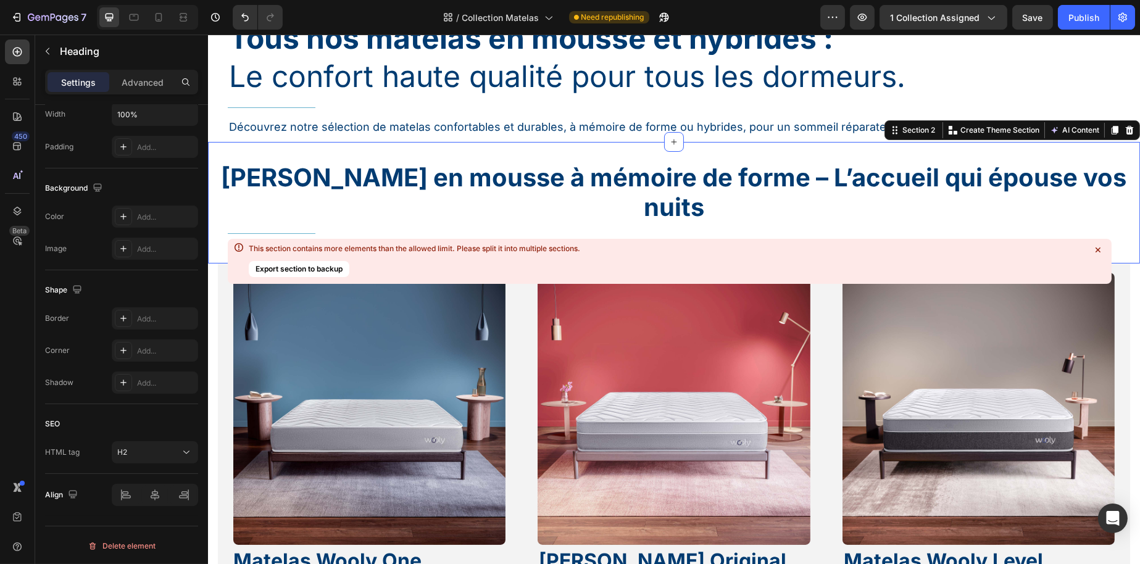
scroll to position [0, 0]
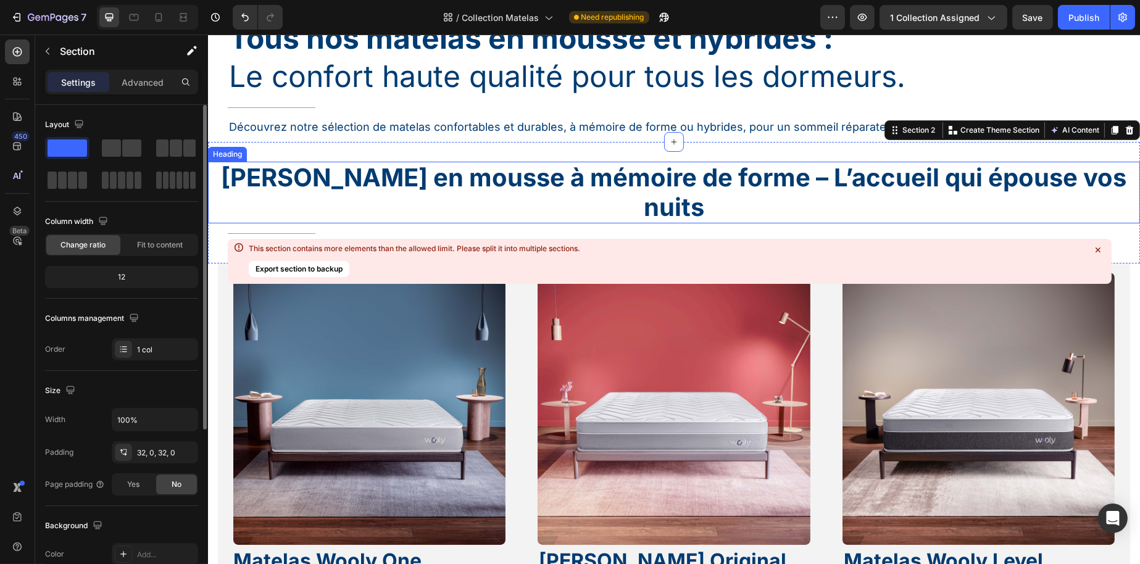
click at [261, 175] on p "Matelas en mousse à mémoire de forme – L’accueil qui épouse vos nuits" at bounding box center [674, 192] width 930 height 59
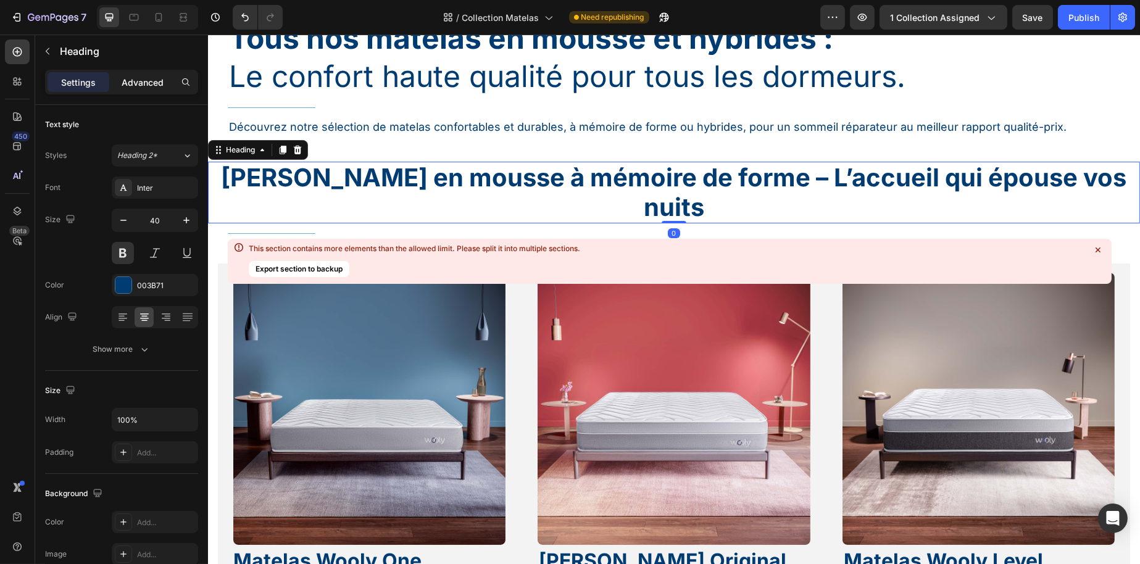
click at [138, 80] on p "Advanced" at bounding box center [143, 82] width 42 height 13
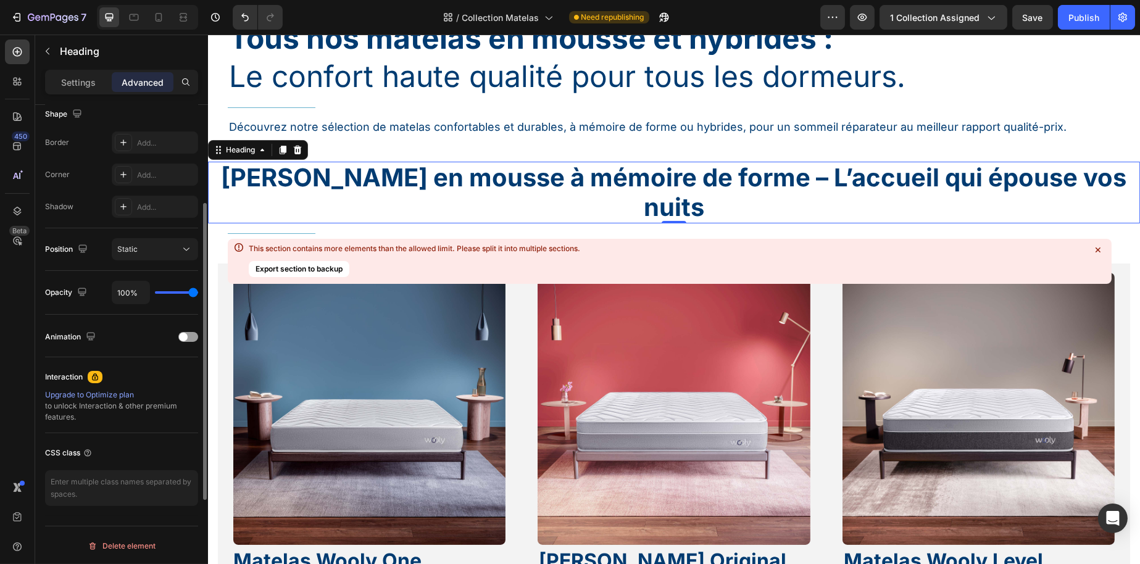
scroll to position [81, 0]
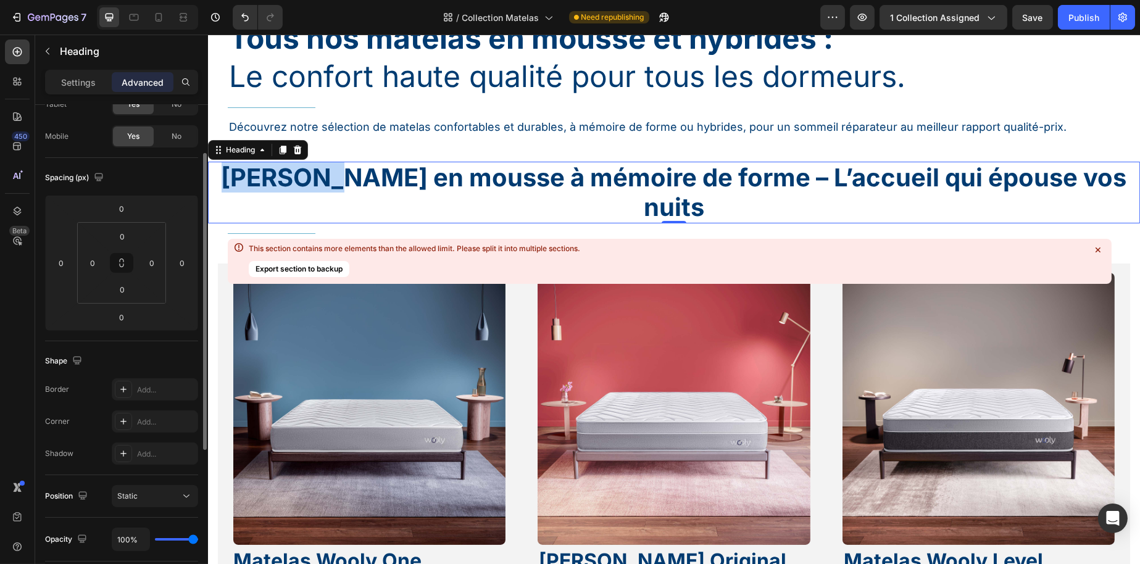
click at [241, 173] on p "Matelas en mousse à mémoire de forme – L’accueil qui épouse vos nuits" at bounding box center [674, 192] width 930 height 59
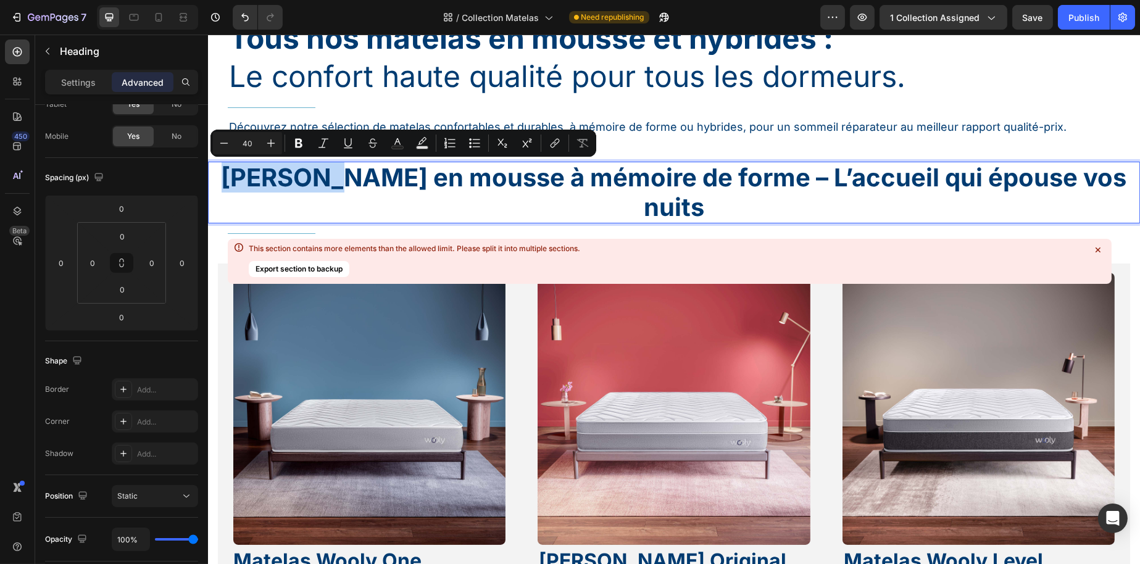
click at [241, 173] on p "Matelas en mousse à mémoire de forme – L’accueil qui épouse vos nuits" at bounding box center [674, 192] width 930 height 59
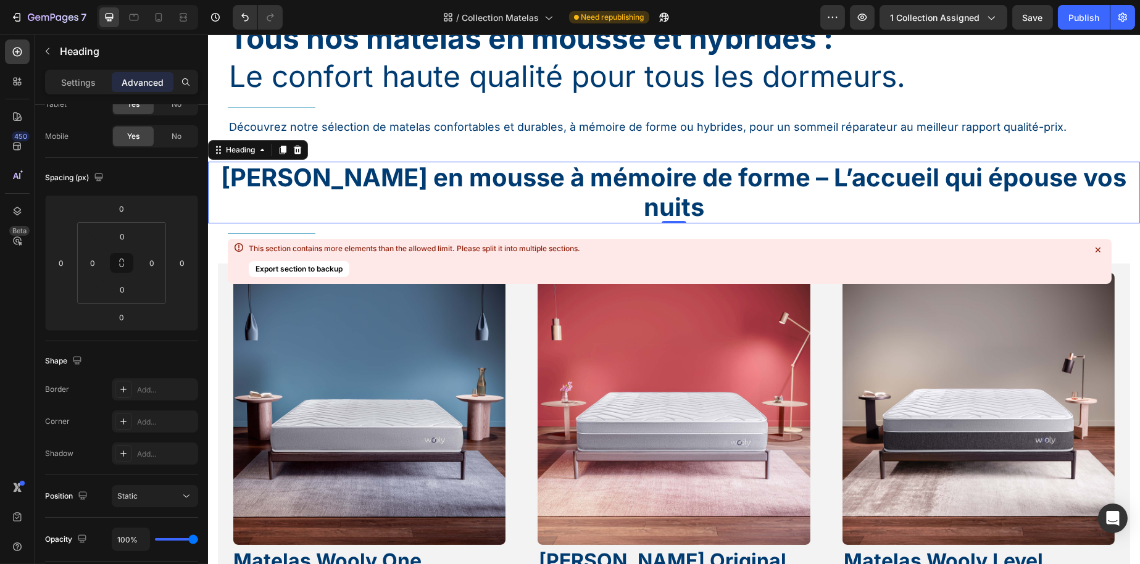
click at [79, 95] on div "Settings Advanced" at bounding box center [121, 87] width 173 height 35
click at [391, 140] on div "Tous nos matelas en mousse et hybrides : Le confort haute qualité pour tous les…" at bounding box center [673, 80] width 932 height 124
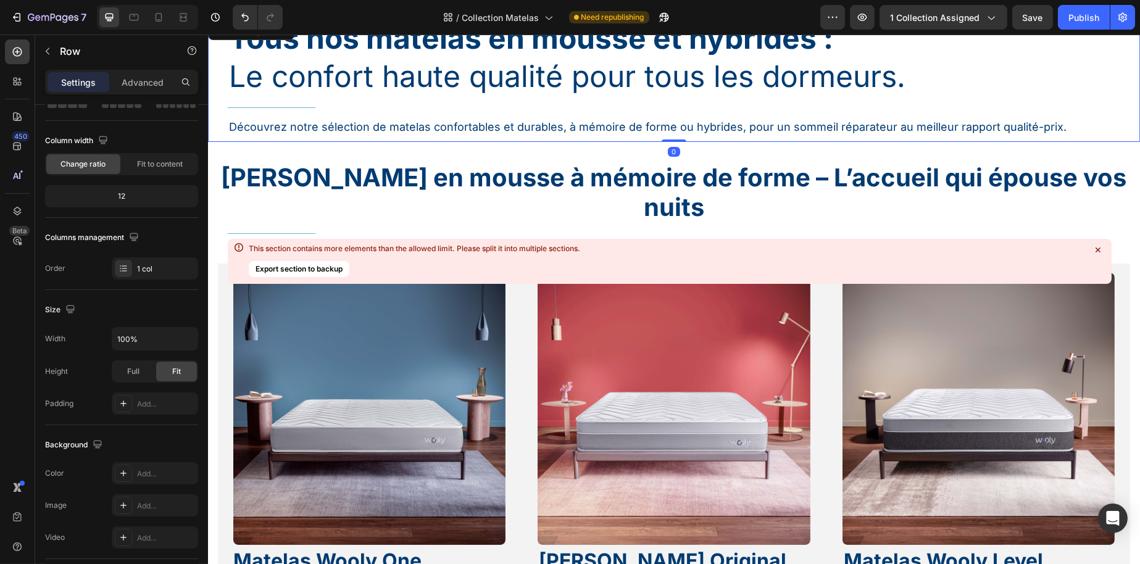
scroll to position [0, 0]
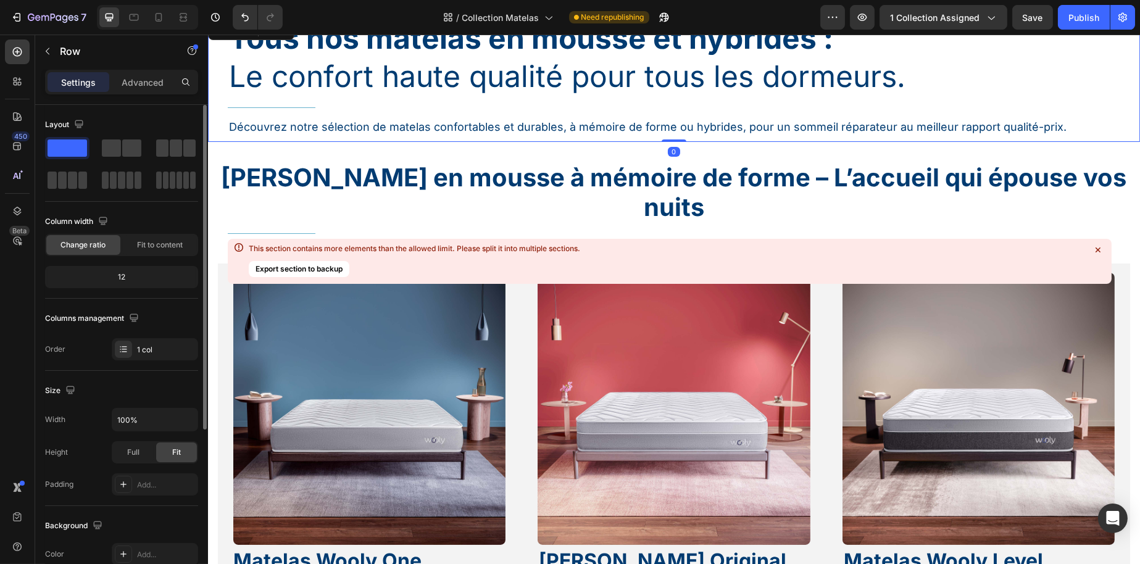
click at [137, 70] on div "Settings Advanced" at bounding box center [121, 82] width 153 height 25
click at [317, 160] on div "Matelas en mousse à mémoire de forme – L’accueil qui épouse vos nuits Heading T…" at bounding box center [673, 203] width 932 height 122
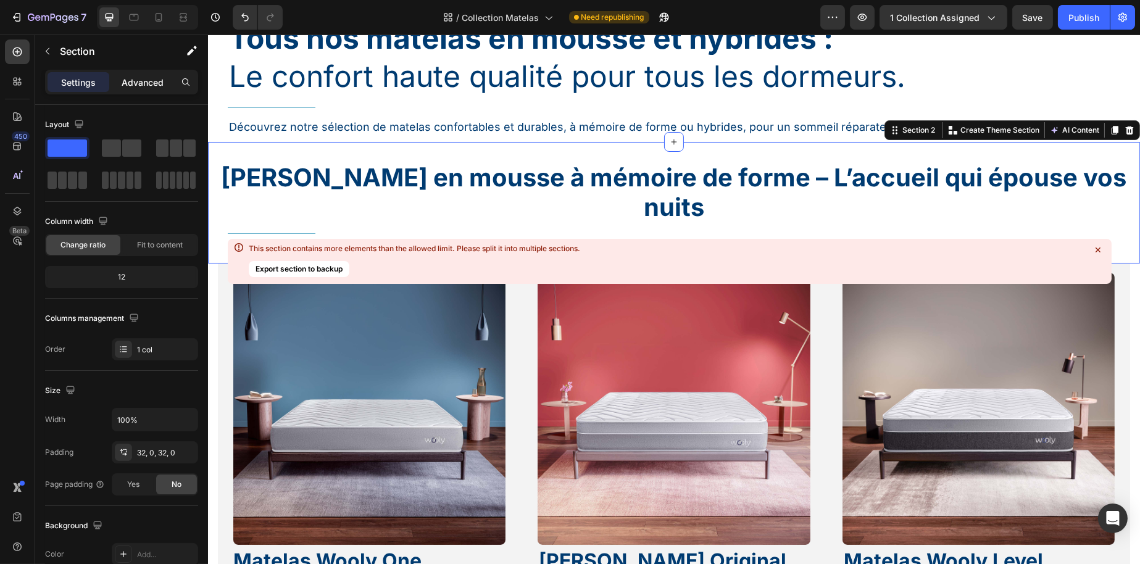
click at [144, 81] on p "Advanced" at bounding box center [143, 82] width 42 height 13
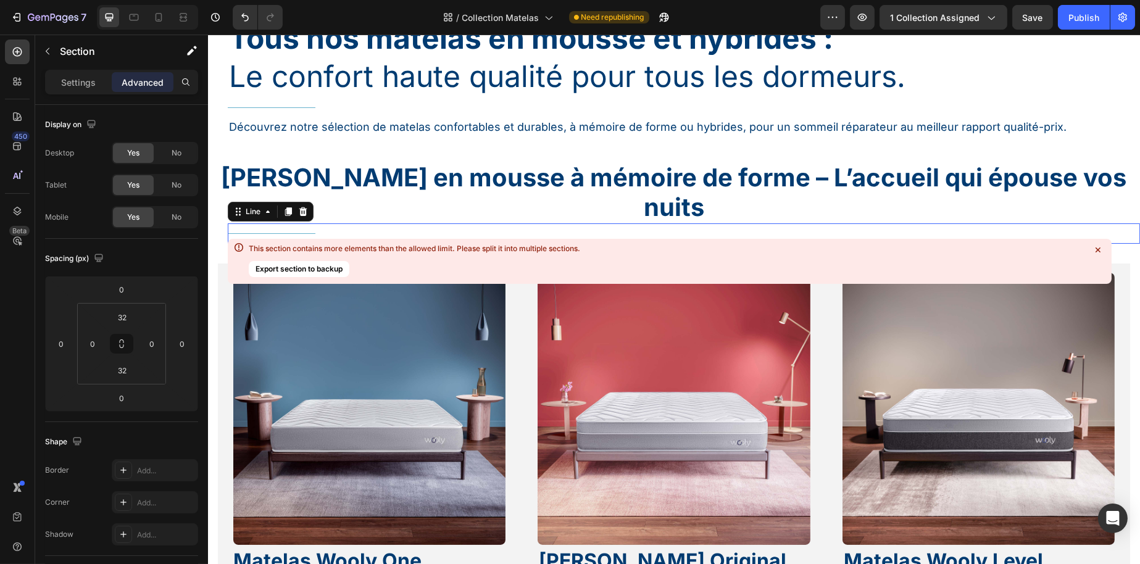
click at [236, 223] on div "Title Line 0" at bounding box center [683, 233] width 912 height 20
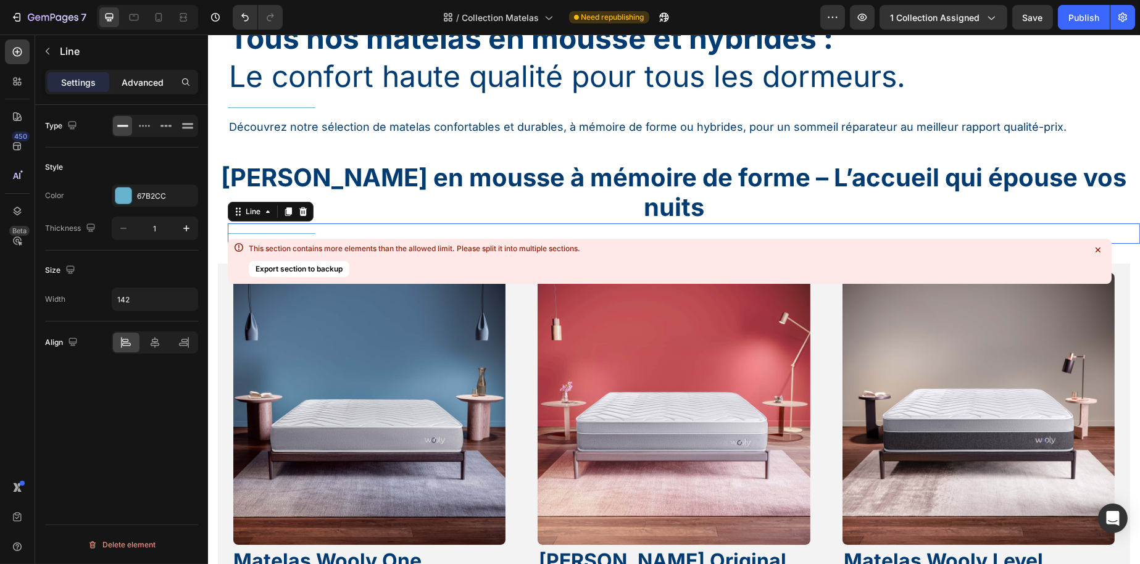
click at [166, 79] on div "Advanced" at bounding box center [143, 82] width 62 height 20
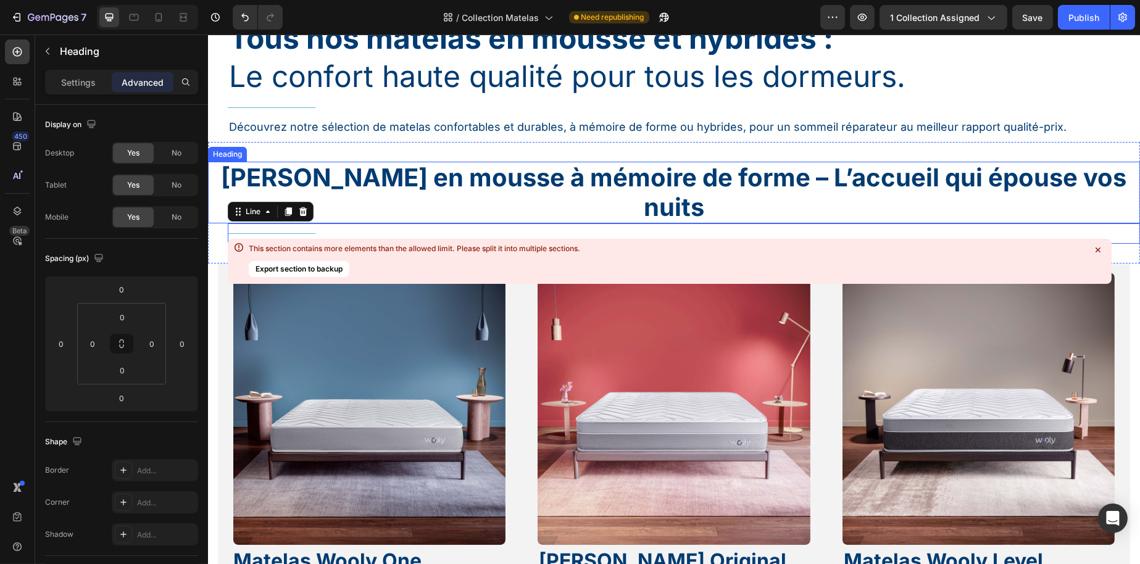
click at [314, 175] on p "Matelas en mousse à mémoire de forme – L’accueil qui épouse vos nuits" at bounding box center [674, 192] width 930 height 59
click at [287, 233] on div at bounding box center [271, 233] width 88 height 1
click at [330, 167] on p "Matelas en mousse à mémoire de forme – L’accueil qui épouse vos nuits" at bounding box center [674, 192] width 930 height 59
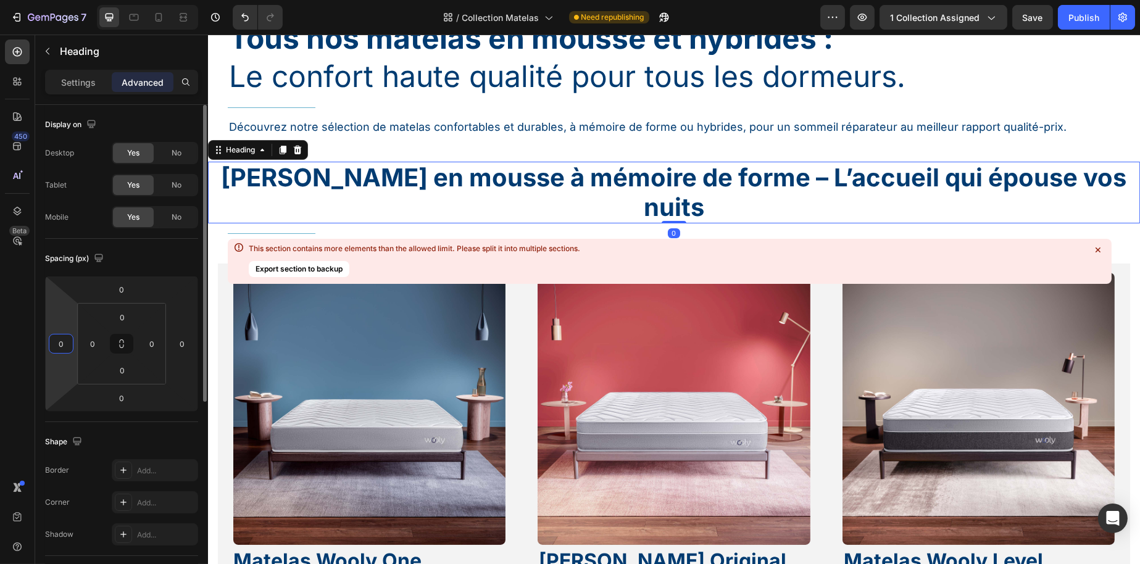
click at [68, 338] on input "0" at bounding box center [61, 344] width 19 height 19
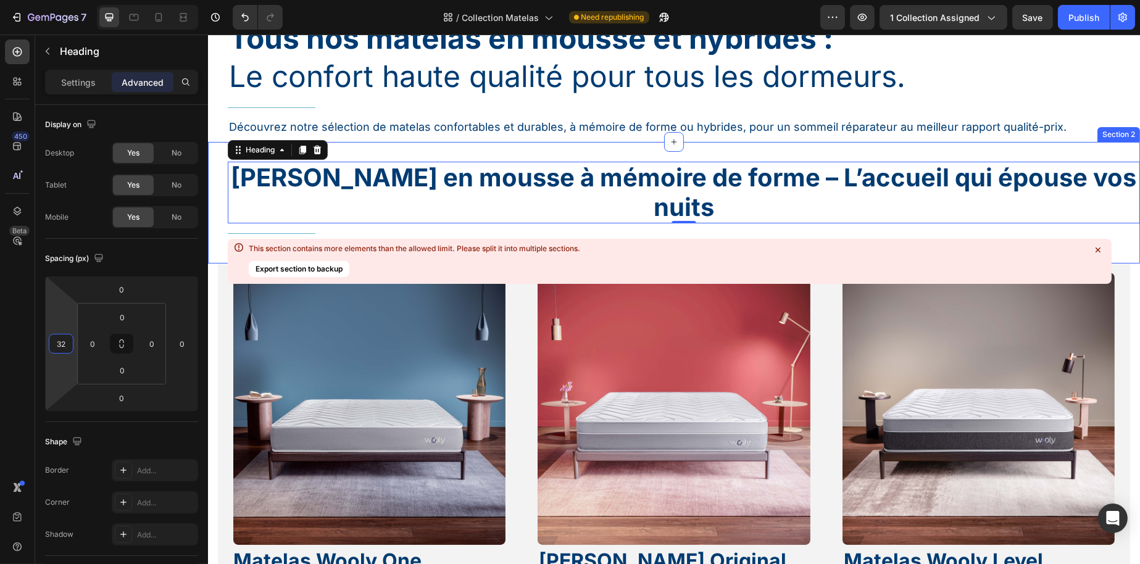
type input "0"
click at [263, 223] on div "Title Line" at bounding box center [683, 233] width 912 height 20
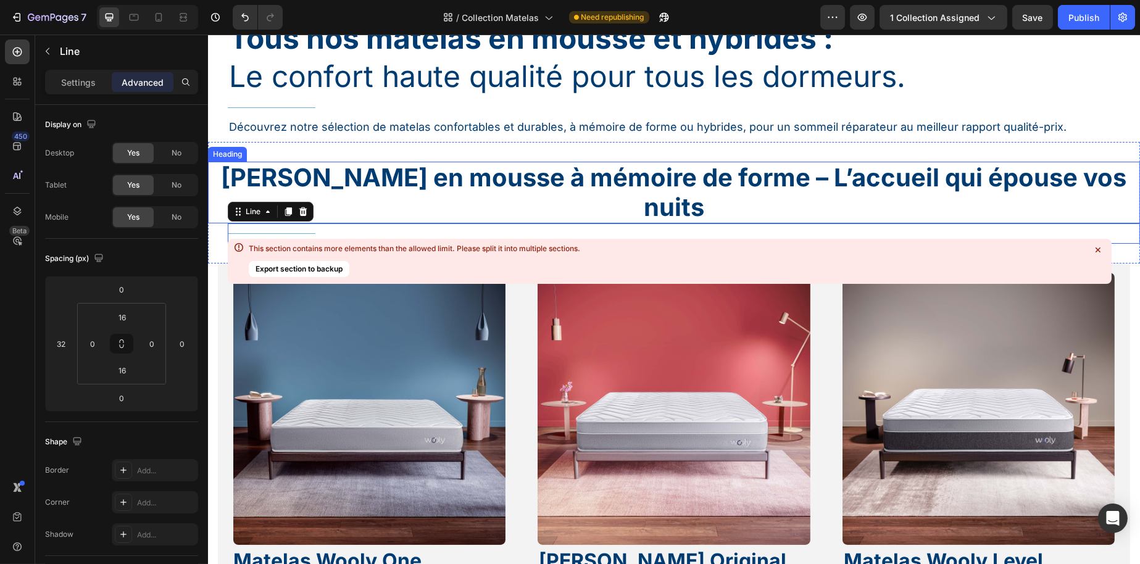
click at [334, 173] on p "Matelas en mousse à mémoire de forme – L’accueil qui épouse vos nuits" at bounding box center [674, 192] width 930 height 59
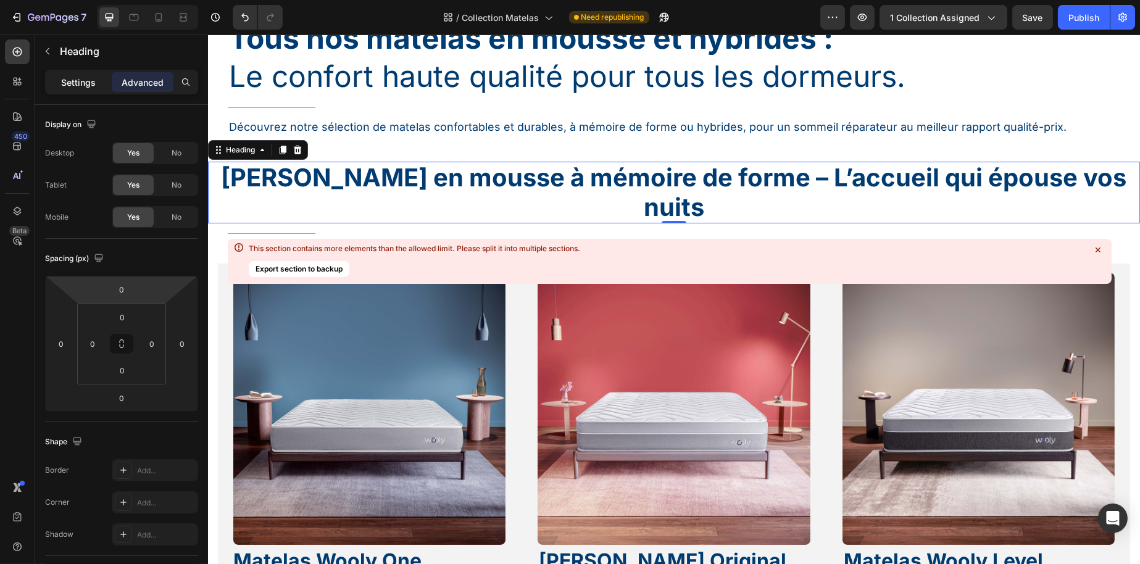
click at [77, 72] on div "Settings" at bounding box center [79, 82] width 62 height 20
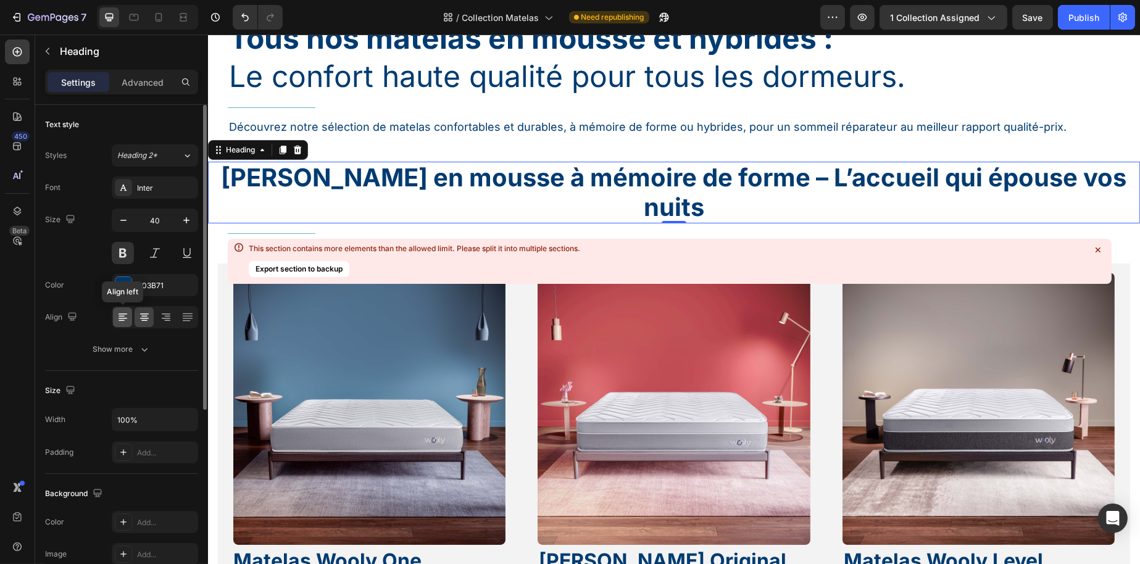
click at [119, 314] on icon at bounding box center [123, 314] width 9 height 1
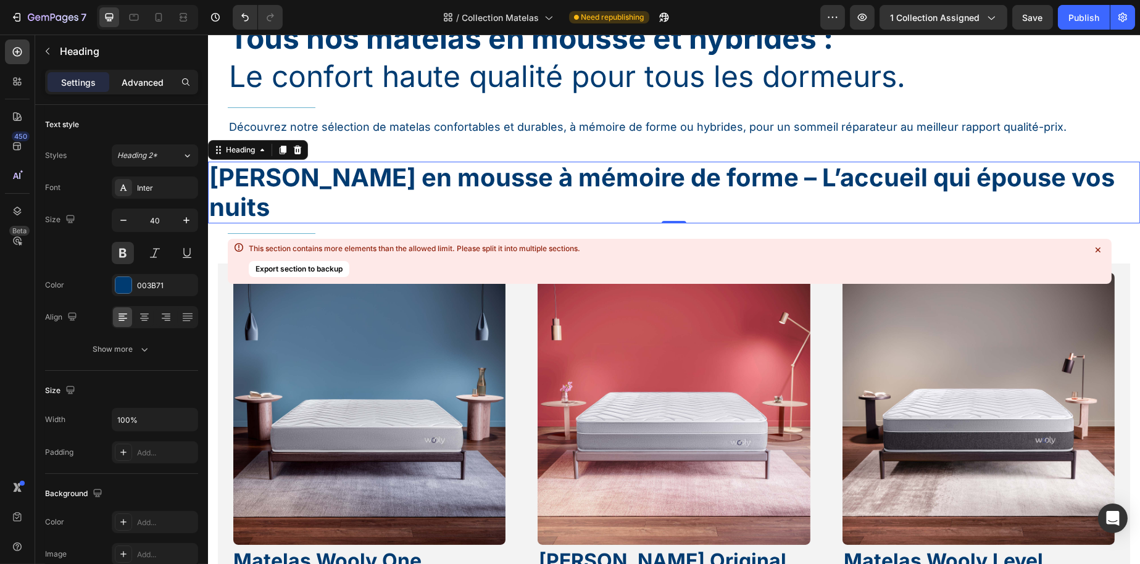
click at [144, 91] on div "Advanced" at bounding box center [143, 82] width 62 height 20
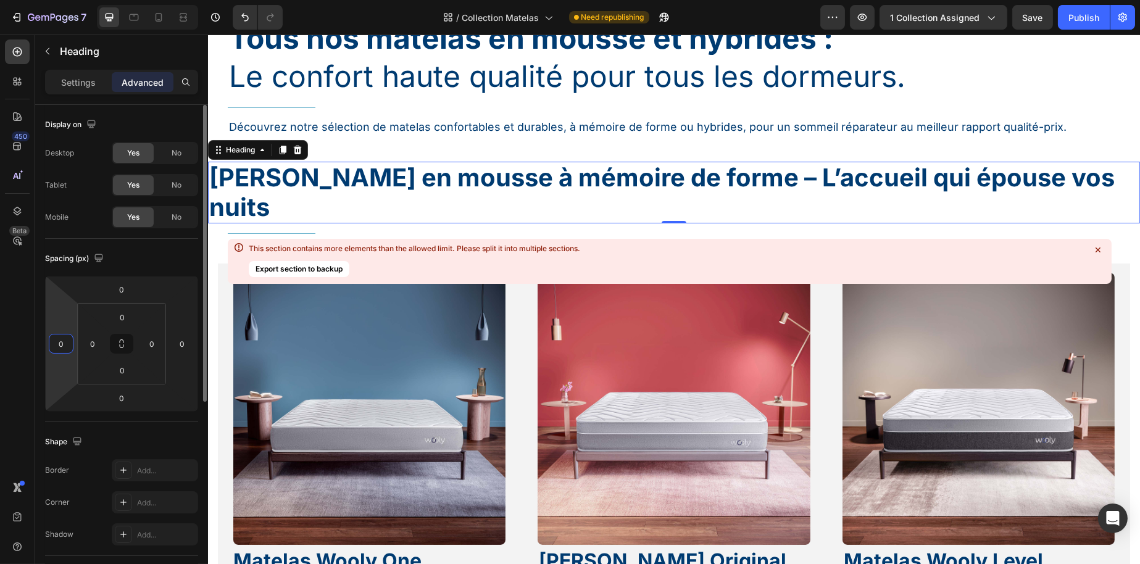
click at [72, 0] on html "7 Version history / Collection Matelas Need republishing Preview 1 collection a…" at bounding box center [570, 0] width 1140 height 0
type input "32"
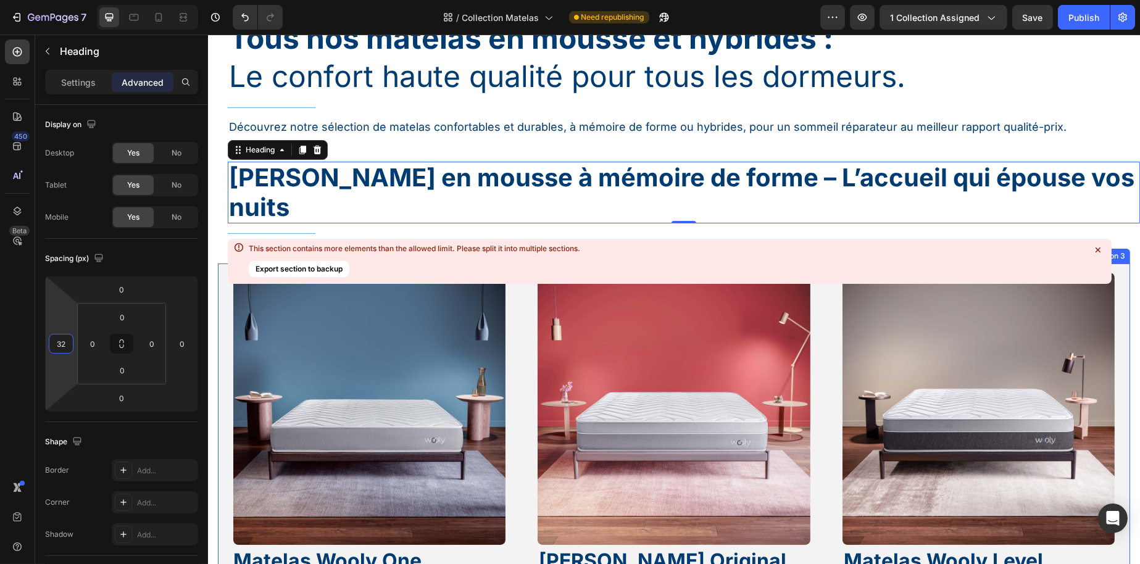
click at [280, 215] on div "Matelas en mousse à mémoire de forme – L’accueil qui épouse vos nuits Heading 0…" at bounding box center [673, 203] width 932 height 122
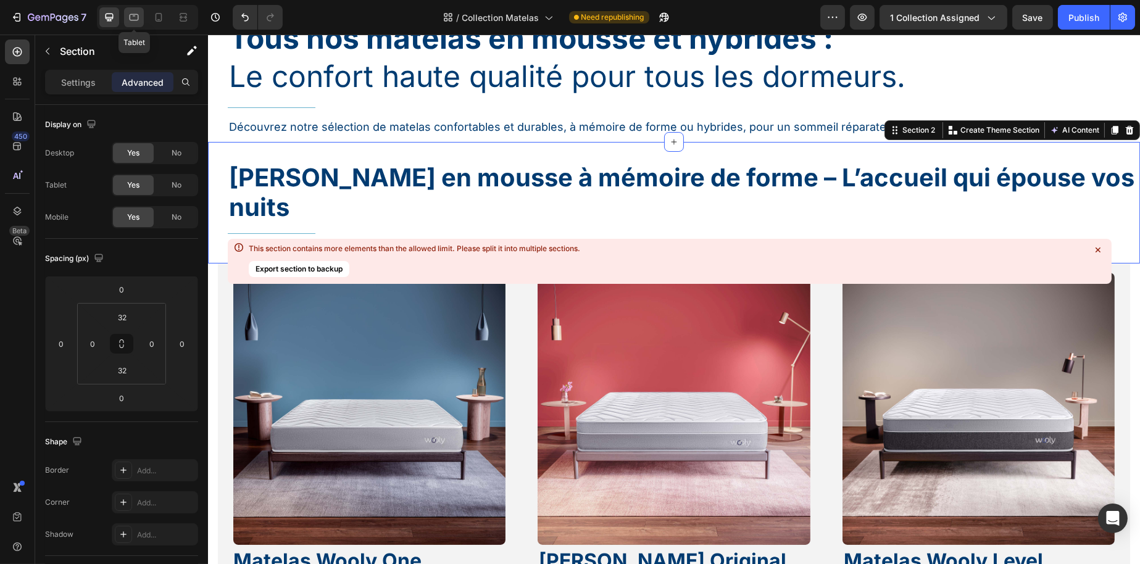
click at [140, 19] on div at bounding box center [134, 17] width 20 height 20
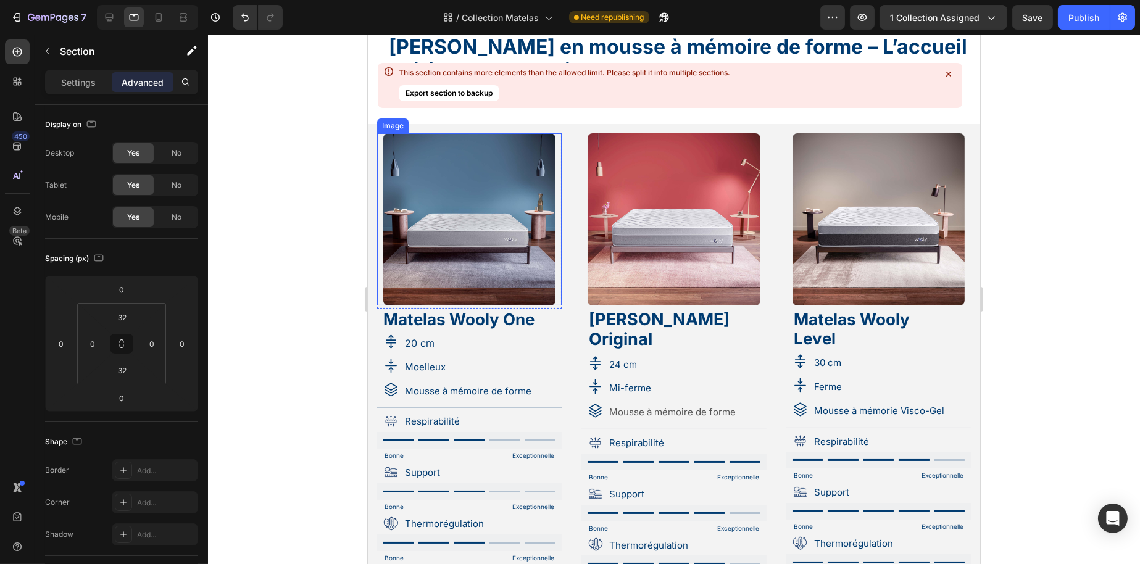
scroll to position [191, 0]
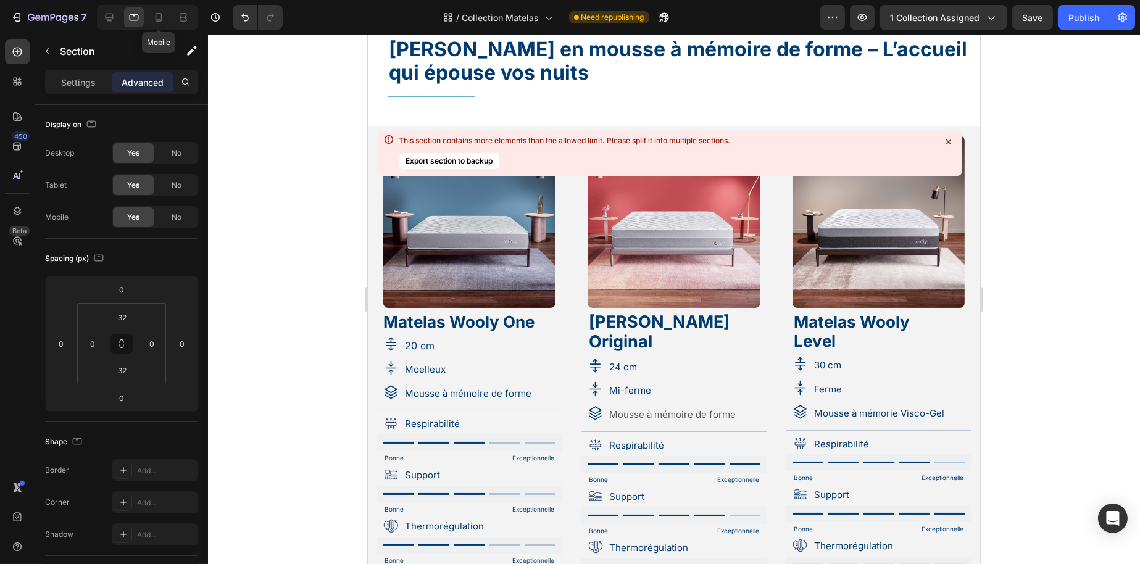
click at [143, 6] on div "Mobile" at bounding box center [147, 17] width 101 height 25
click at [155, 11] on icon at bounding box center [158, 17] width 12 height 12
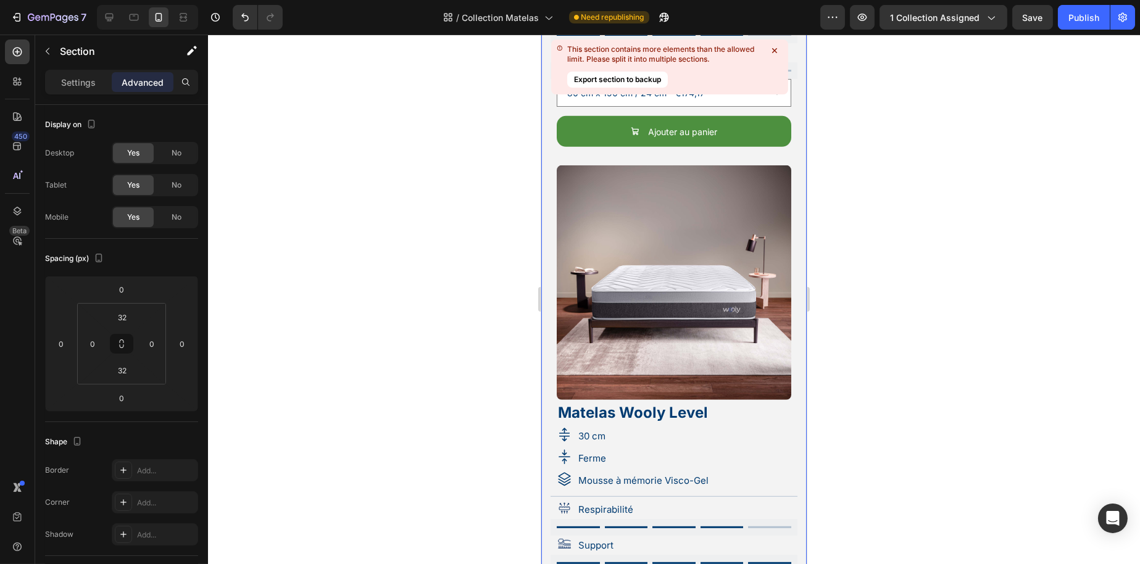
scroll to position [1549, 0]
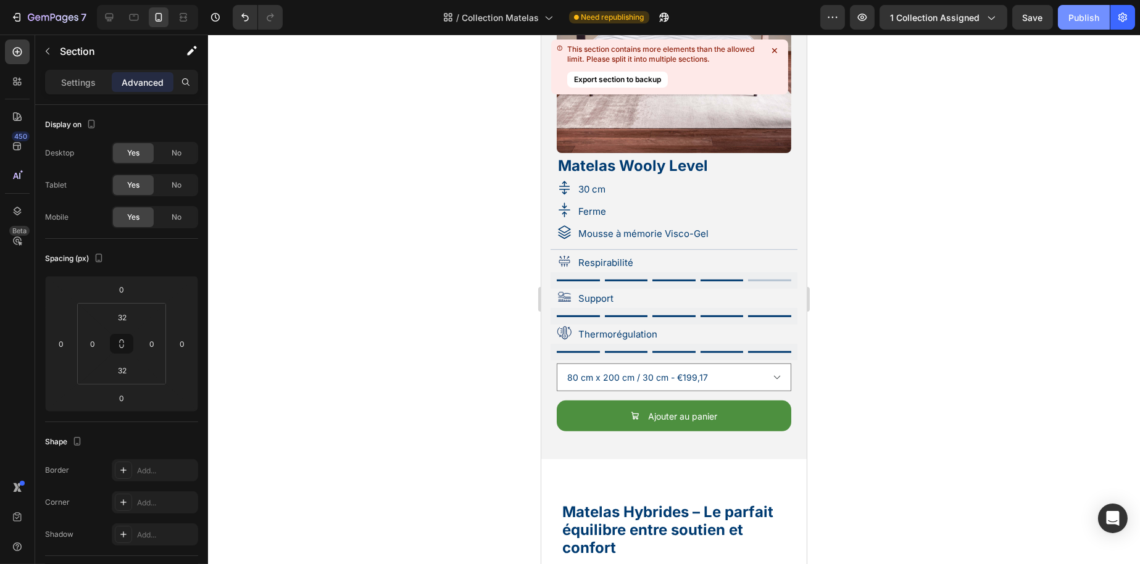
click at [1037, 23] on button "Save" at bounding box center [1032, 17] width 41 height 25
click at [1072, 13] on div "Publish" at bounding box center [1084, 17] width 31 height 13
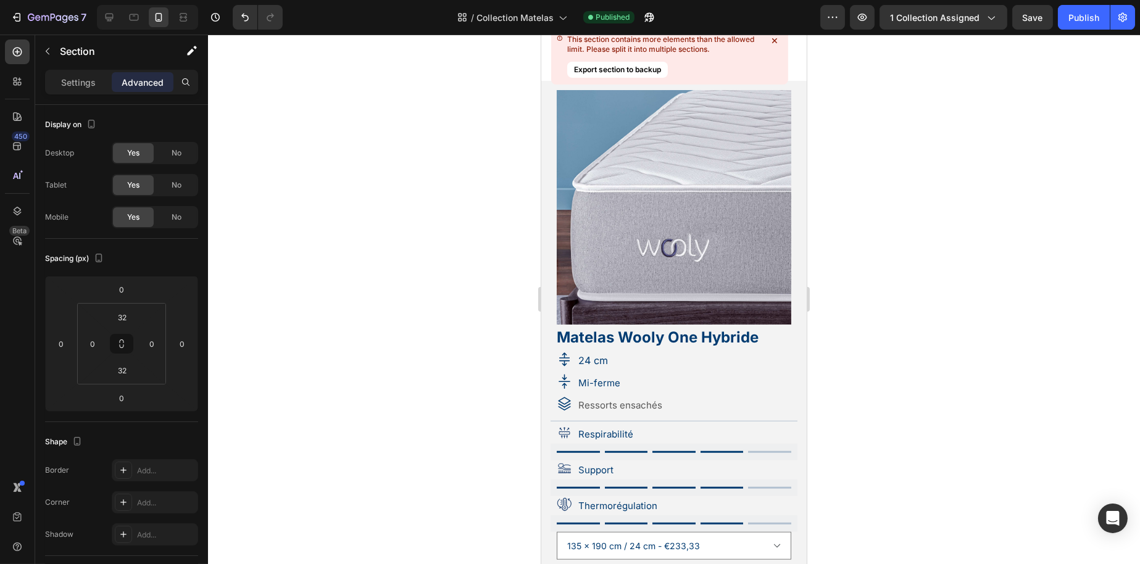
scroll to position [2290, 0]
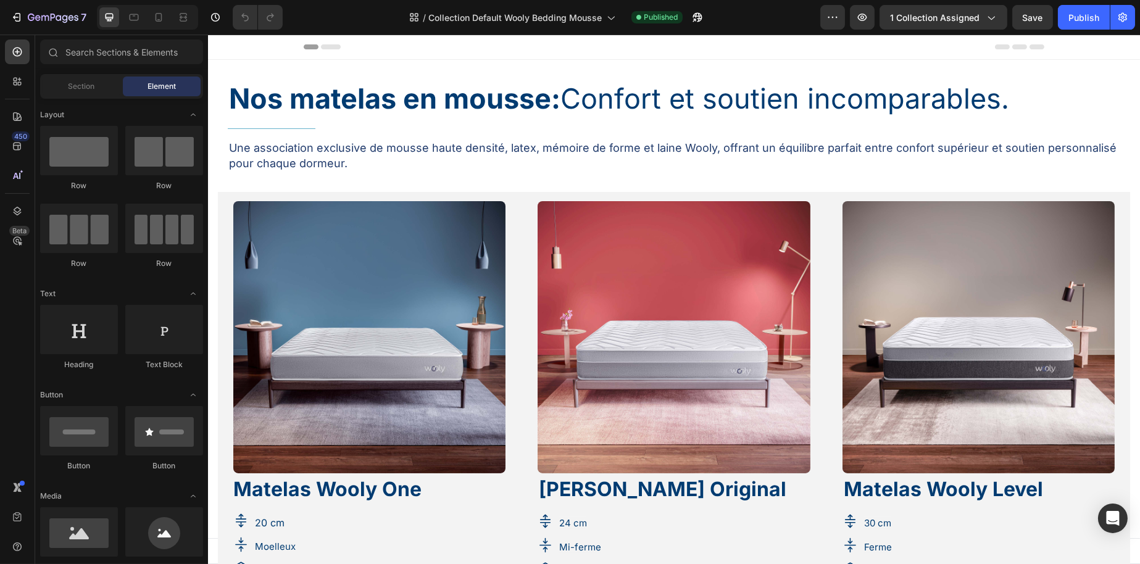
select select "140 cm x 190 cm"
select select "160 cm x 200 cm"
